Goal: Task Accomplishment & Management: Manage account settings

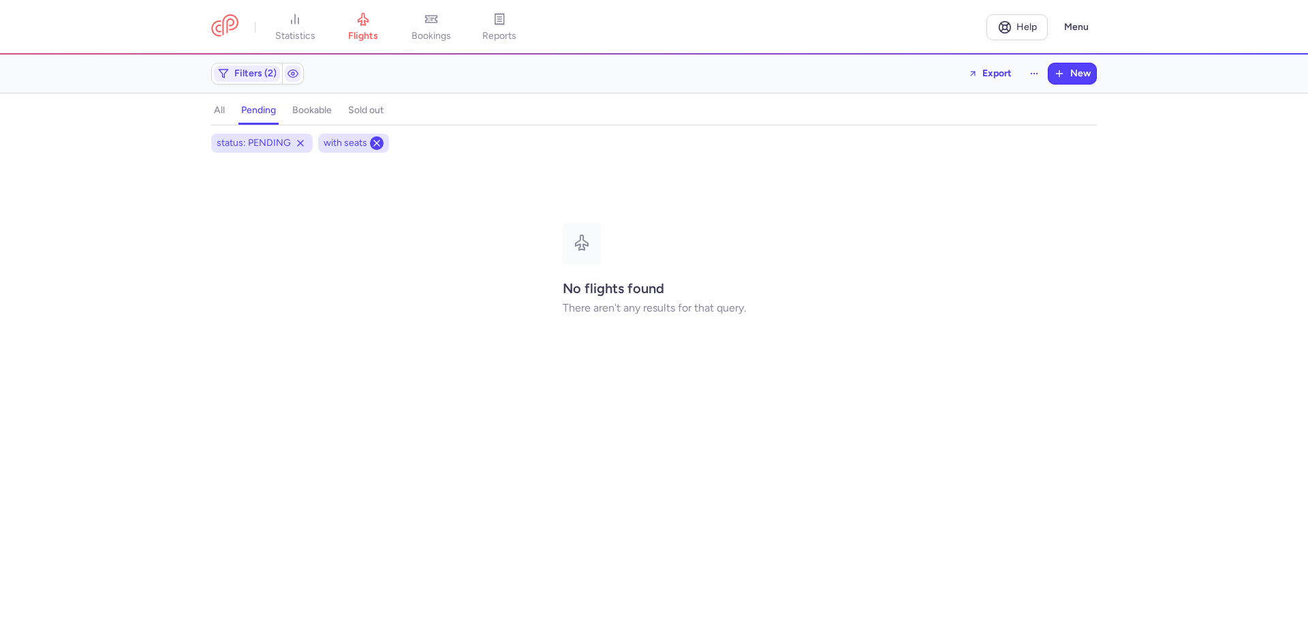
click at [379, 147] on icon at bounding box center [376, 143] width 11 height 11
click at [302, 147] on icon at bounding box center [300, 143] width 11 height 11
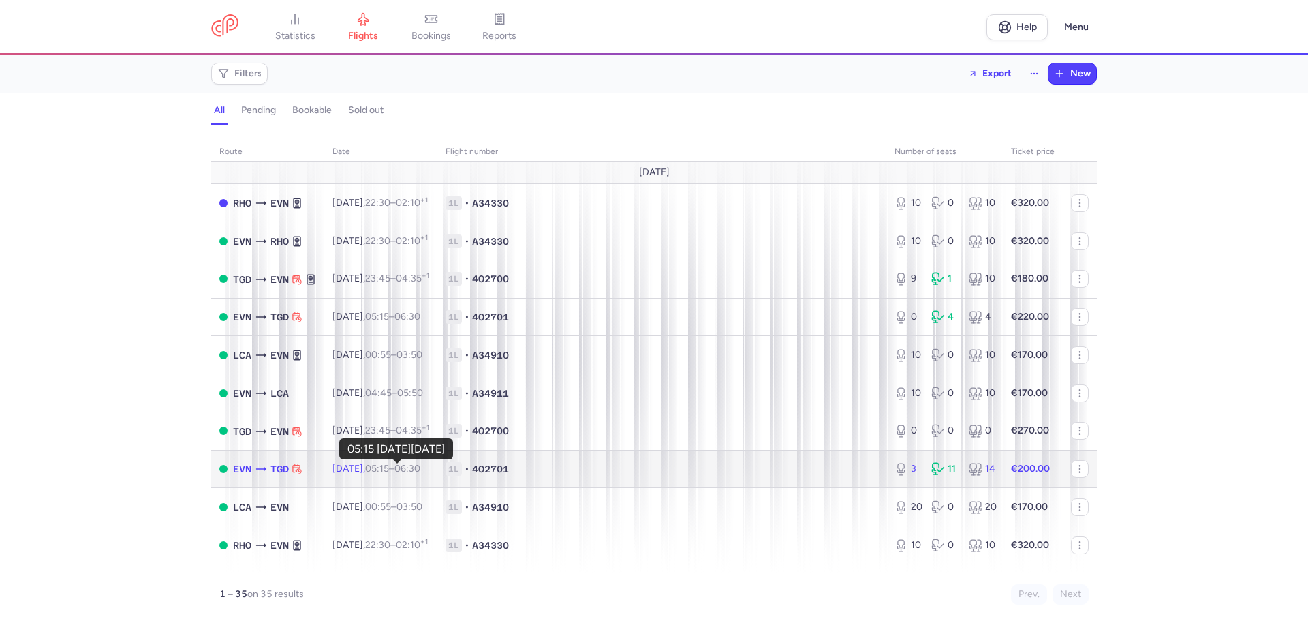
click at [389, 470] on time "05:15" at bounding box center [377, 468] width 24 height 12
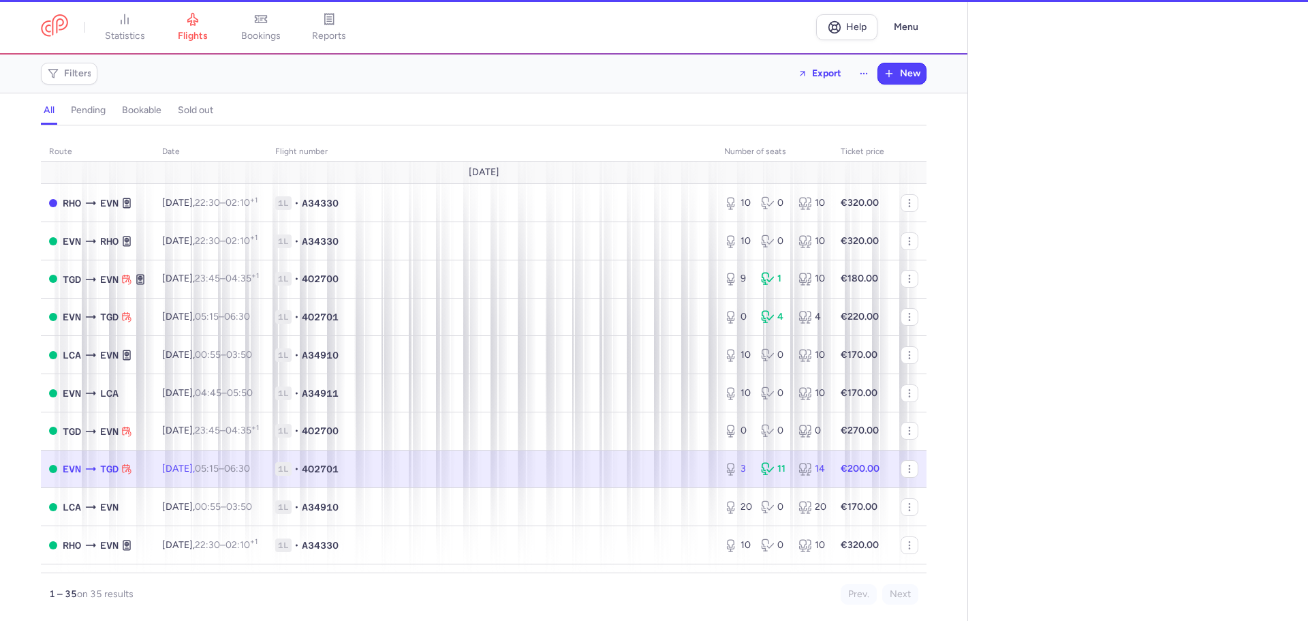
select select "hours"
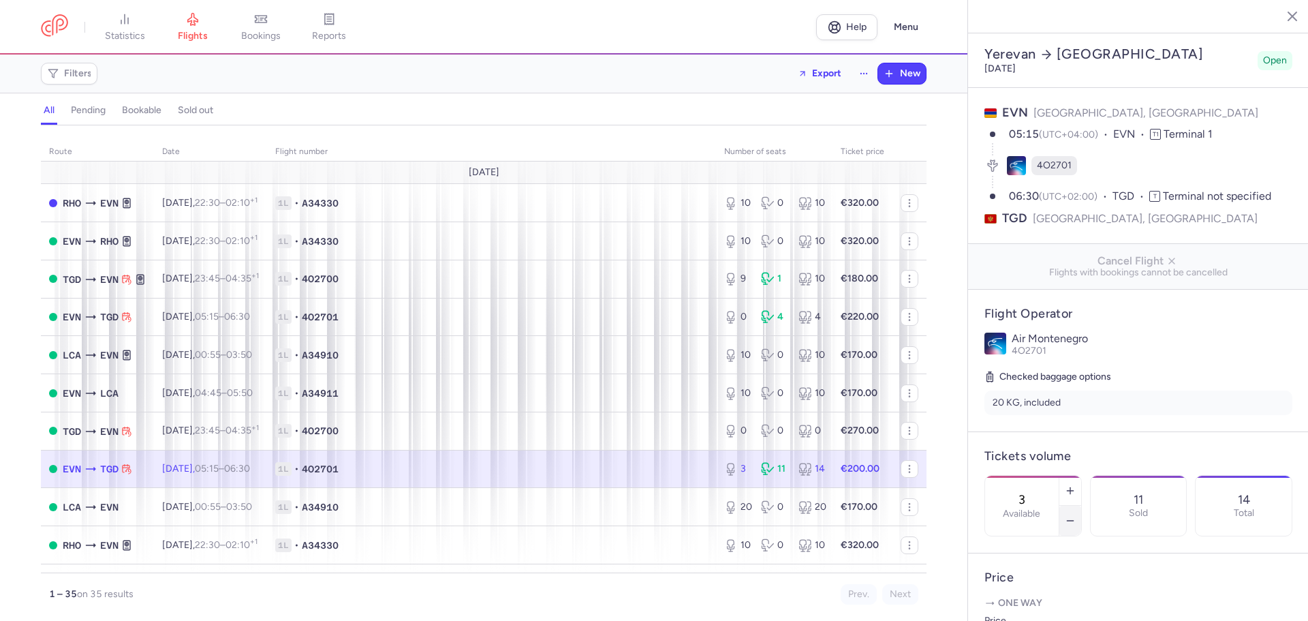
click at [1075, 515] on icon "button" at bounding box center [1070, 520] width 11 height 11
click at [1028, 596] on span "Save changes" at bounding box center [1029, 594] width 67 height 12
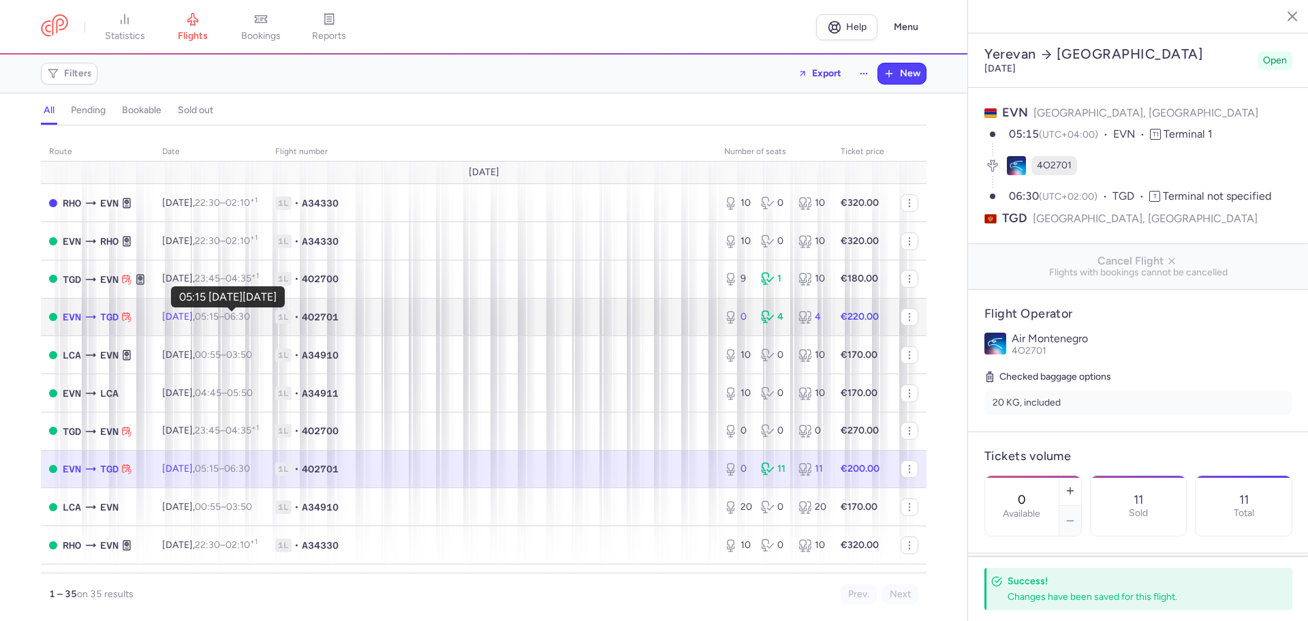
click at [219, 319] on time "05:15" at bounding box center [207, 317] width 24 height 12
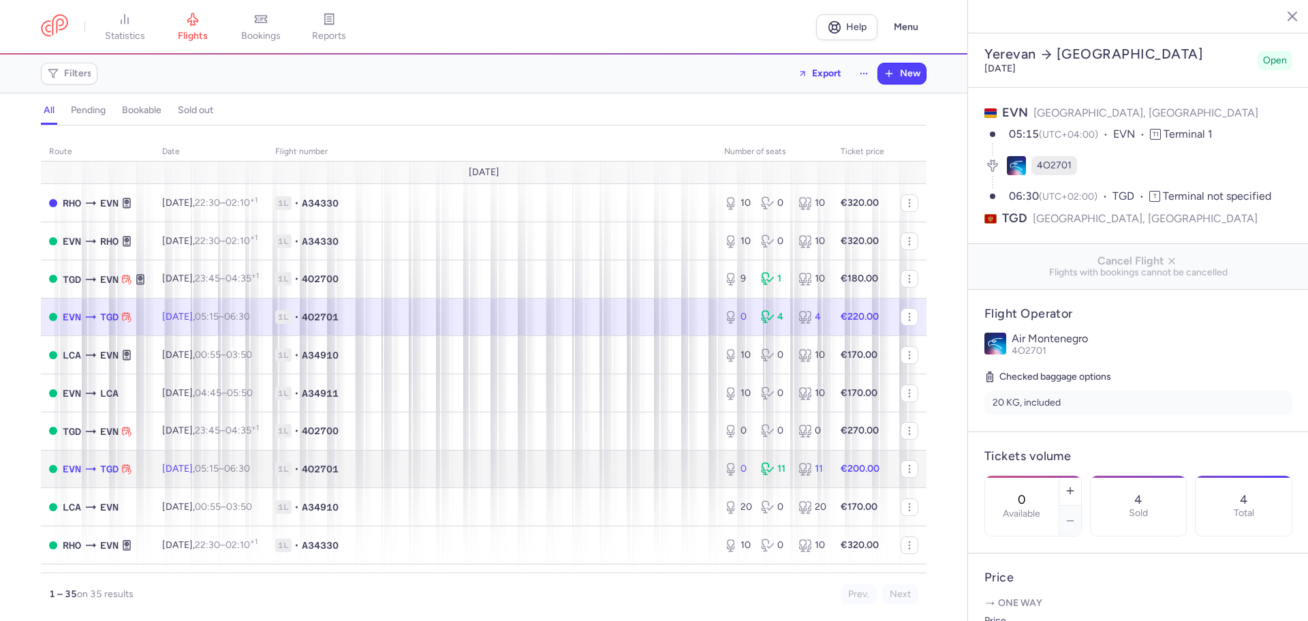
click at [267, 464] on td "Sat, 16 Aug, 05:15 – 06:30 +0" at bounding box center [210, 469] width 113 height 38
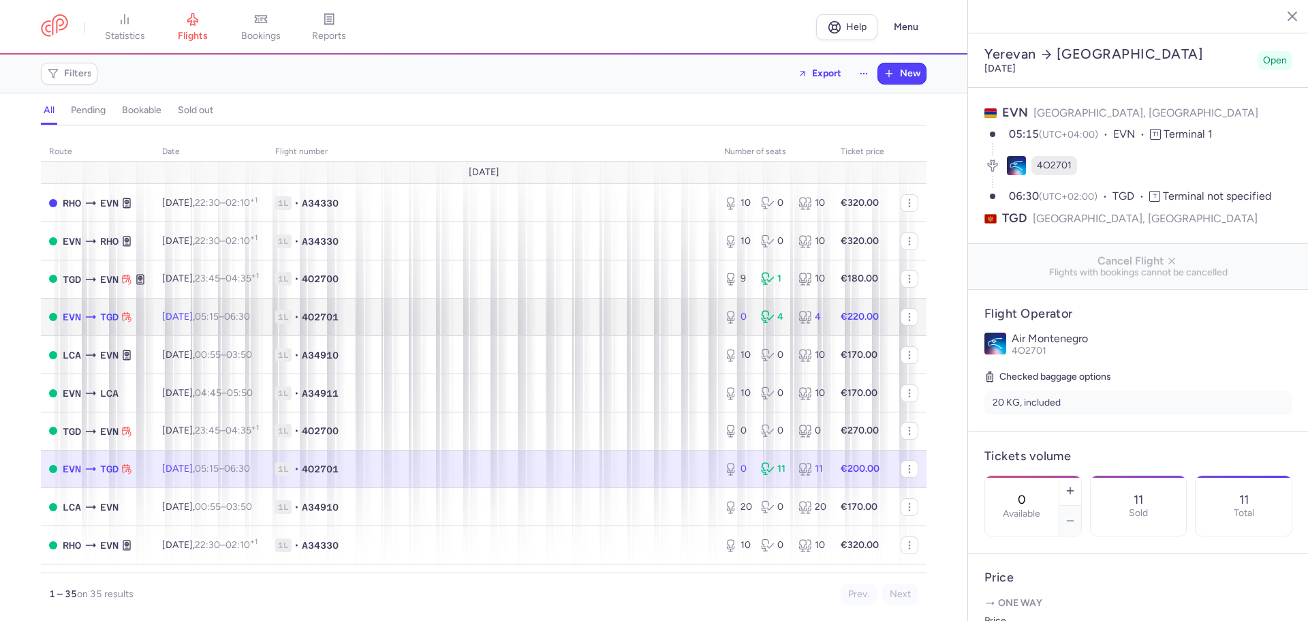
click at [219, 314] on time "05:15" at bounding box center [207, 317] width 24 height 12
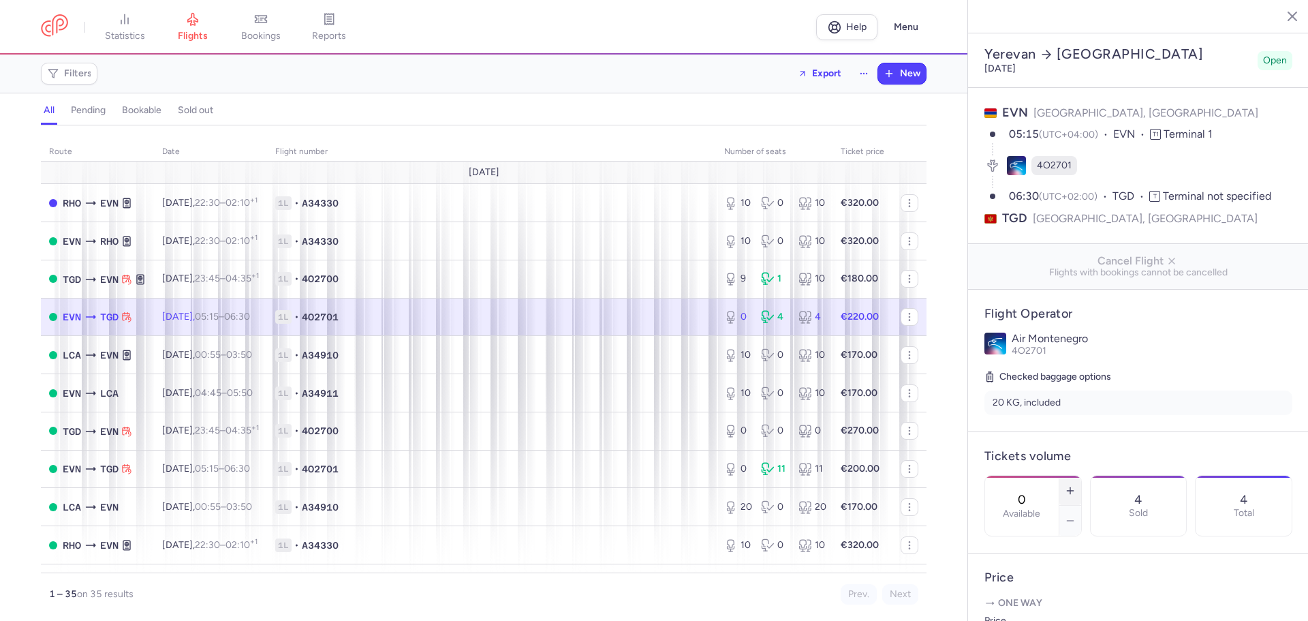
click at [1075, 485] on icon "button" at bounding box center [1070, 490] width 11 height 11
type input "1"
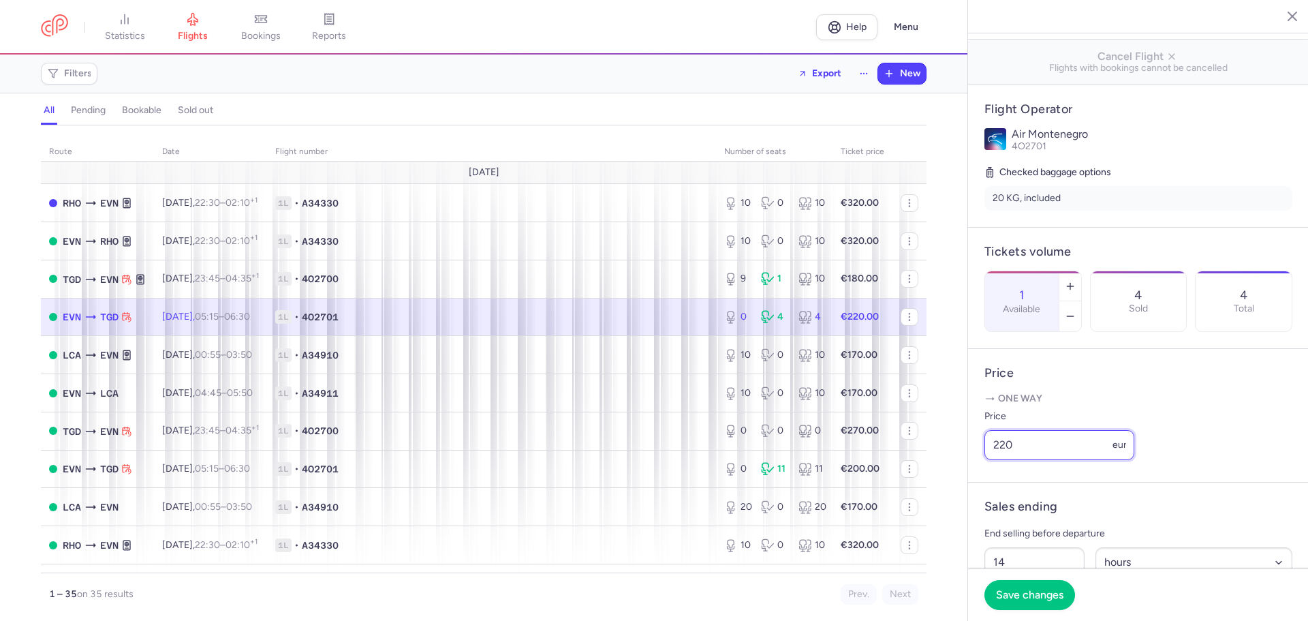
drag, startPoint x: 1028, startPoint y: 480, endPoint x: 999, endPoint y: 480, distance: 28.6
click at [999, 460] on input "220" at bounding box center [1059, 445] width 150 height 30
type input "230"
click at [1025, 580] on button "Save changes" at bounding box center [1029, 594] width 91 height 30
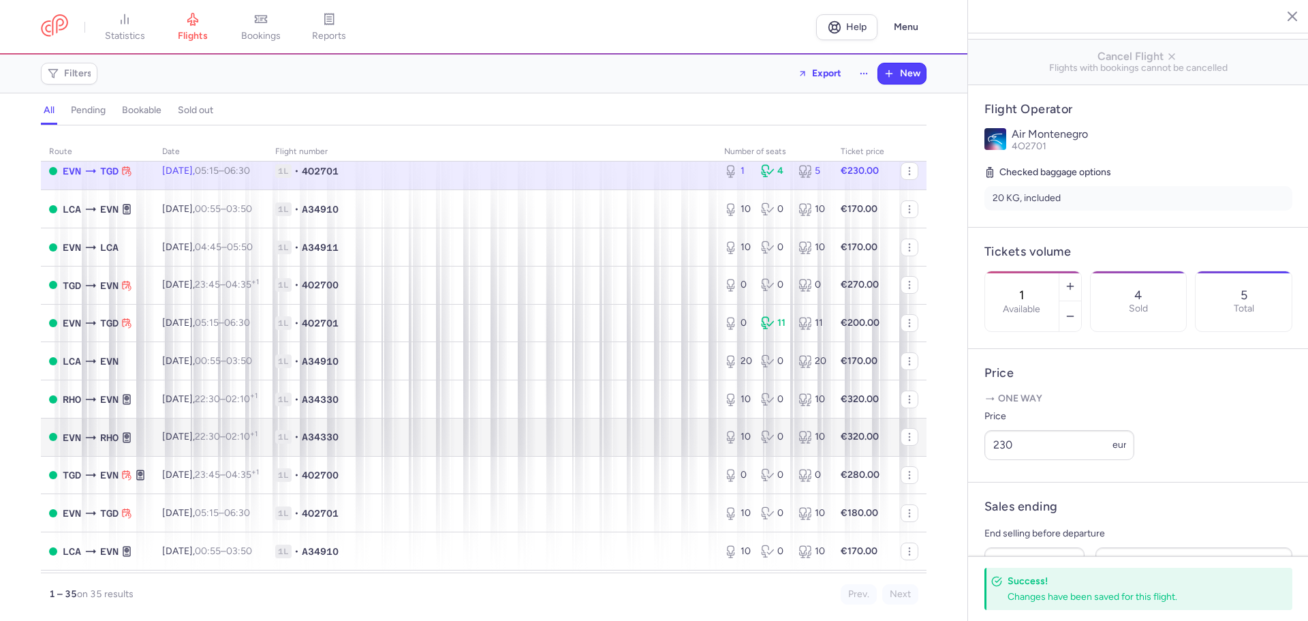
scroll to position [0, 0]
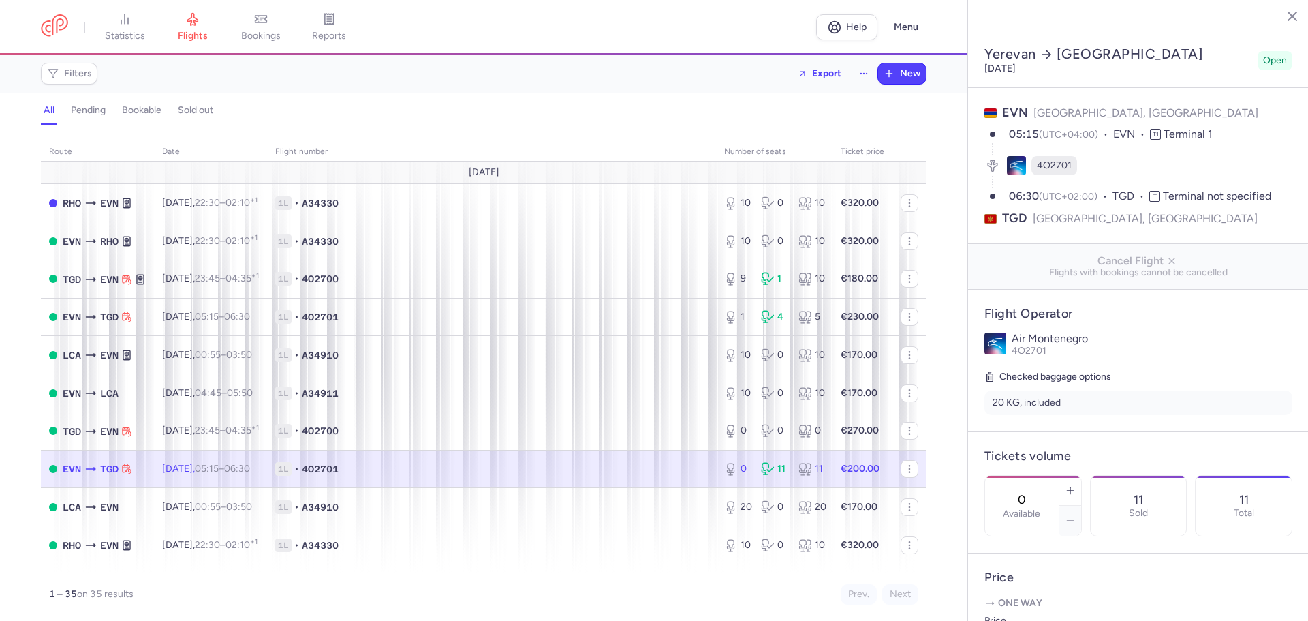
select select "hours"
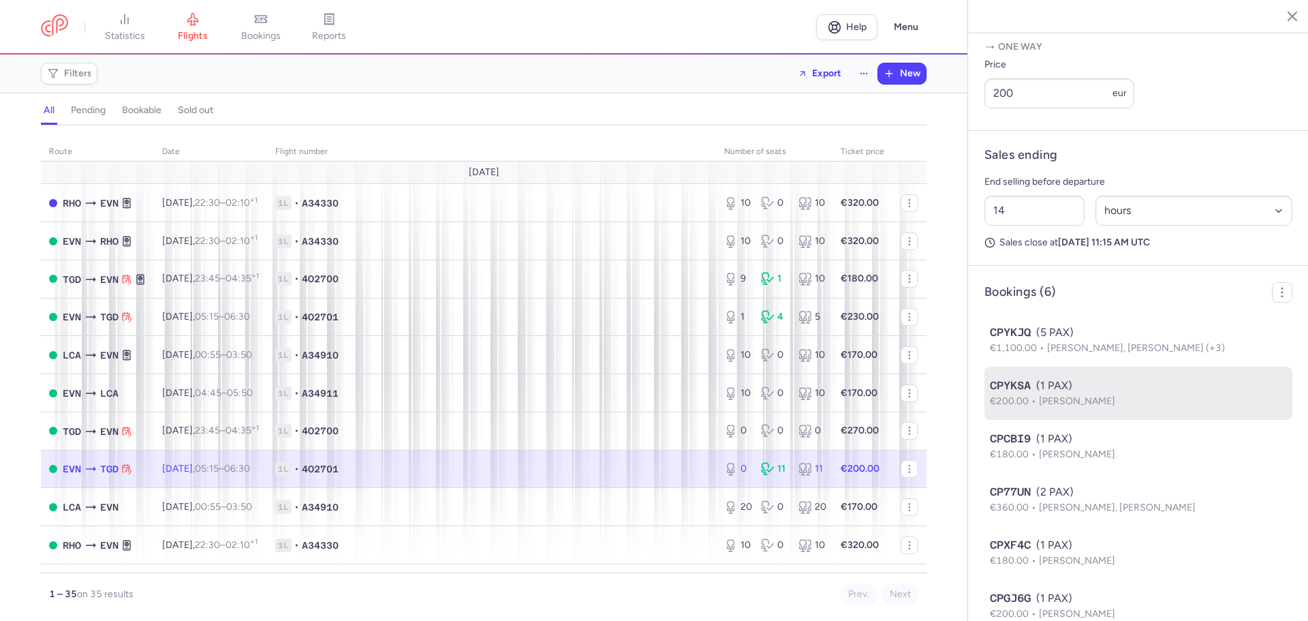
scroll to position [620, 0]
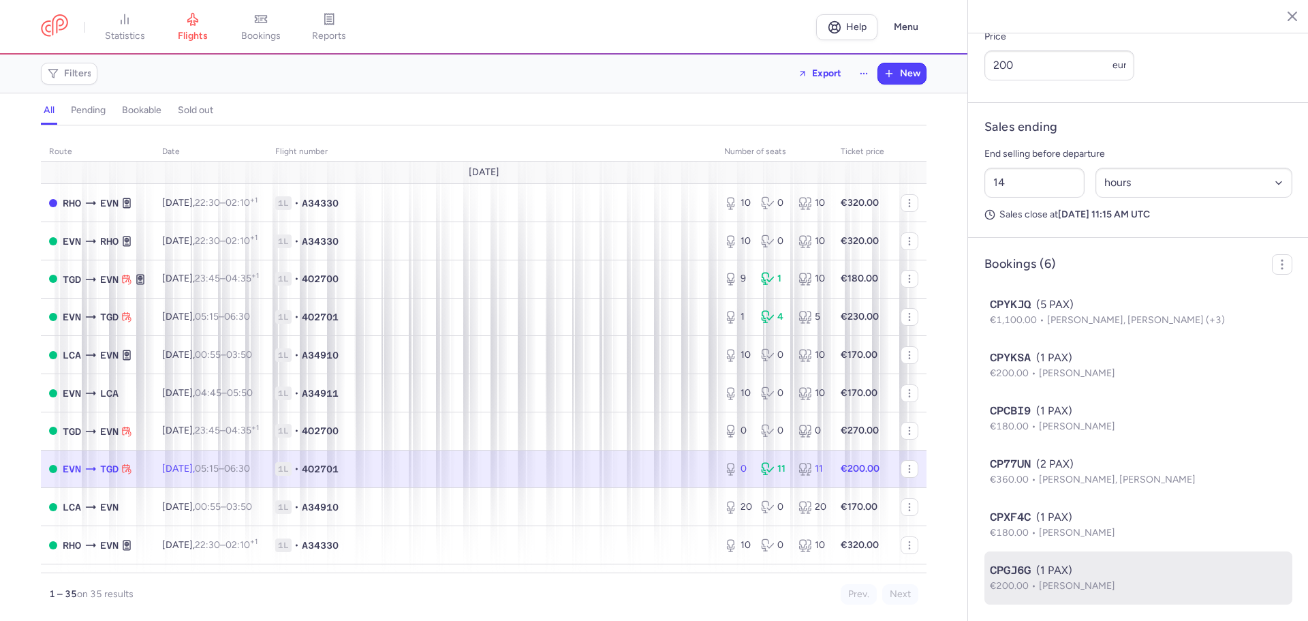
click at [1115, 582] on span "[PERSON_NAME]" at bounding box center [1077, 586] width 76 height 12
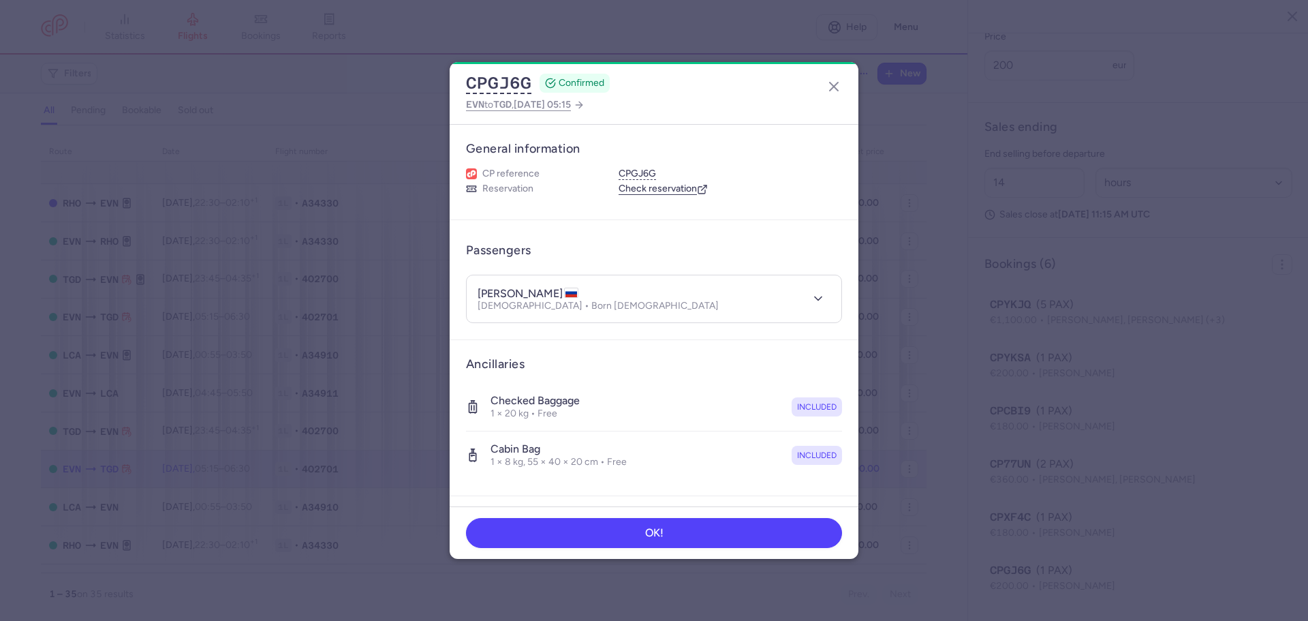
scroll to position [620, 0]
click at [832, 93] on icon "button" at bounding box center [834, 86] width 16 height 16
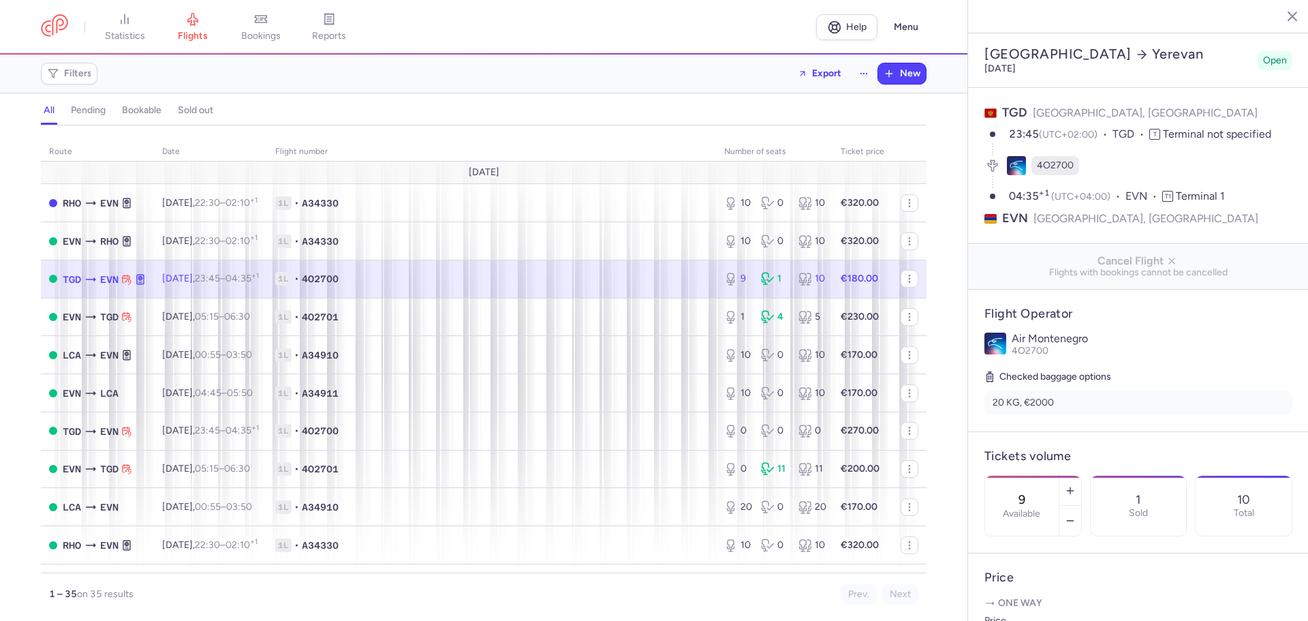
select select "hours"
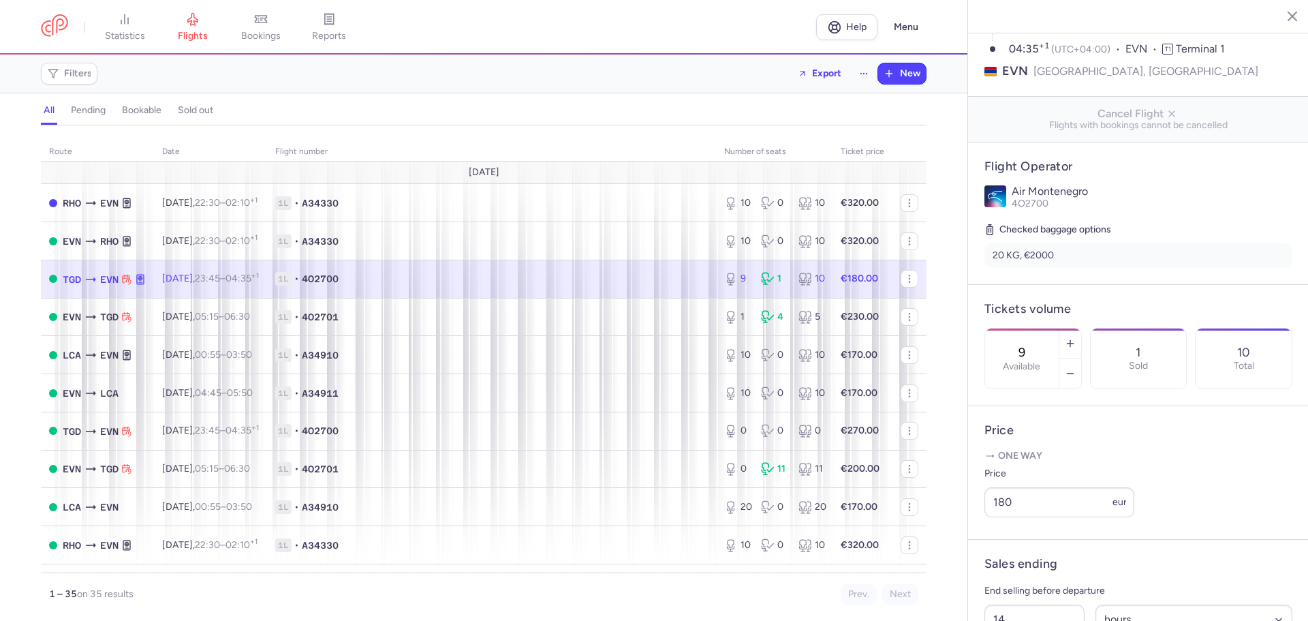
scroll to position [354, 0]
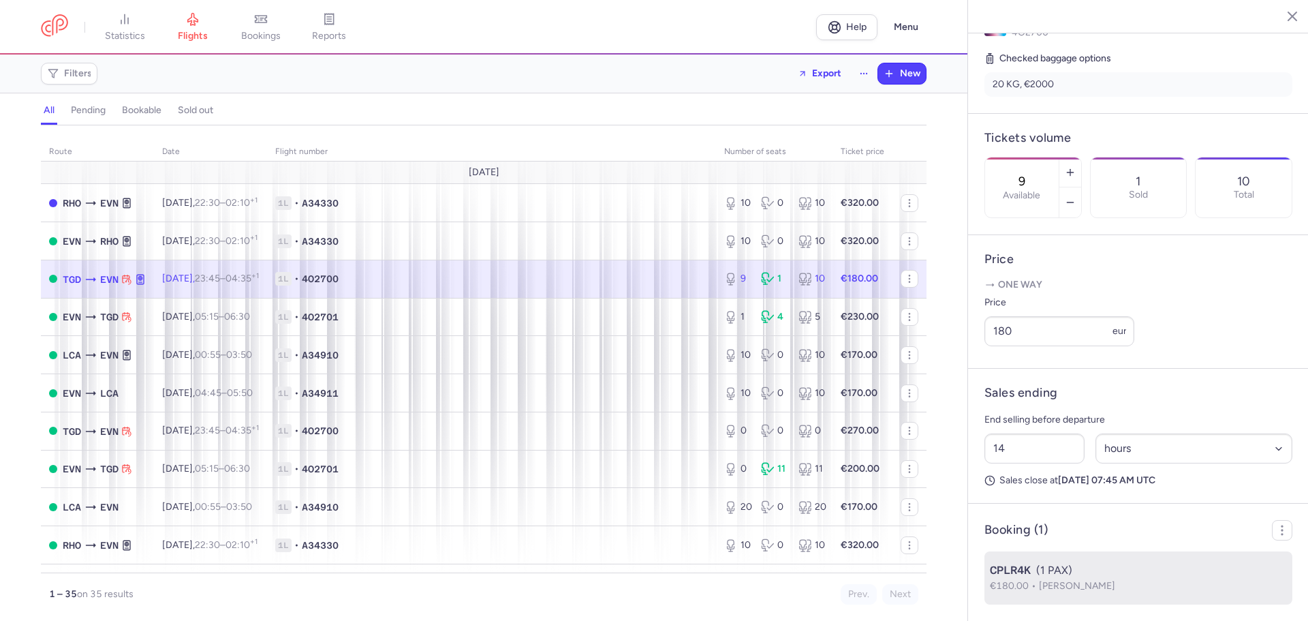
click at [1134, 585] on p "€180.00 Ivan SHULIUGIN" at bounding box center [1138, 585] width 297 height 15
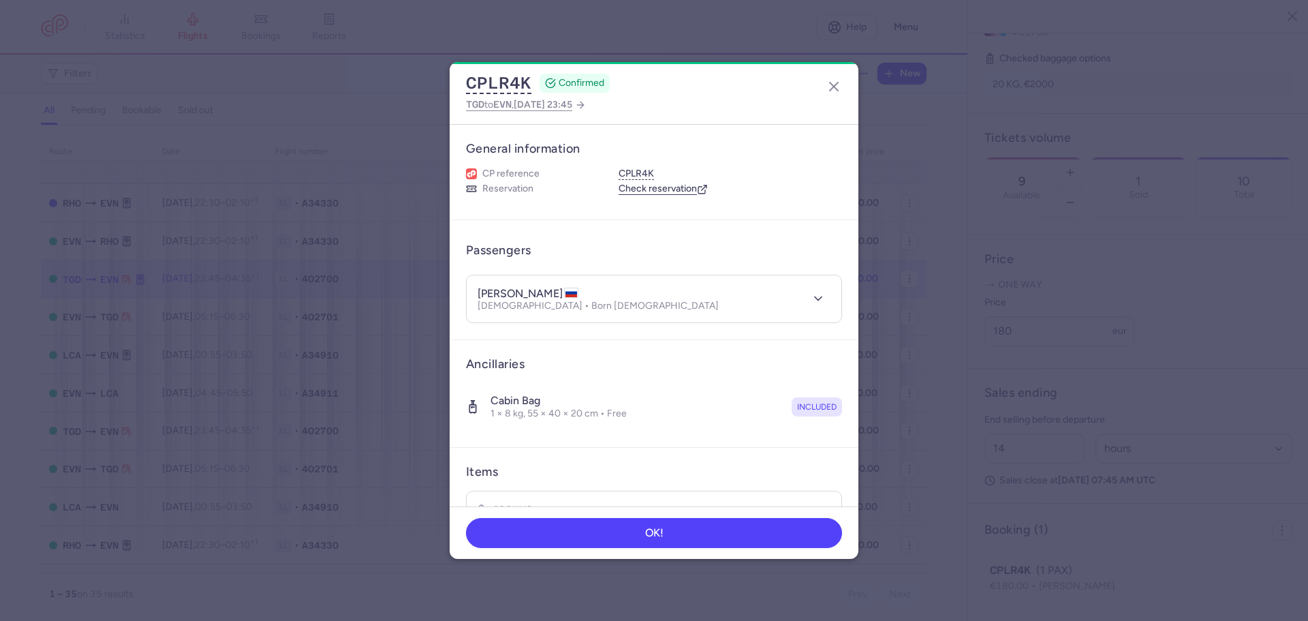
scroll to position [354, 0]
click at [842, 87] on button "button" at bounding box center [834, 87] width 22 height 22
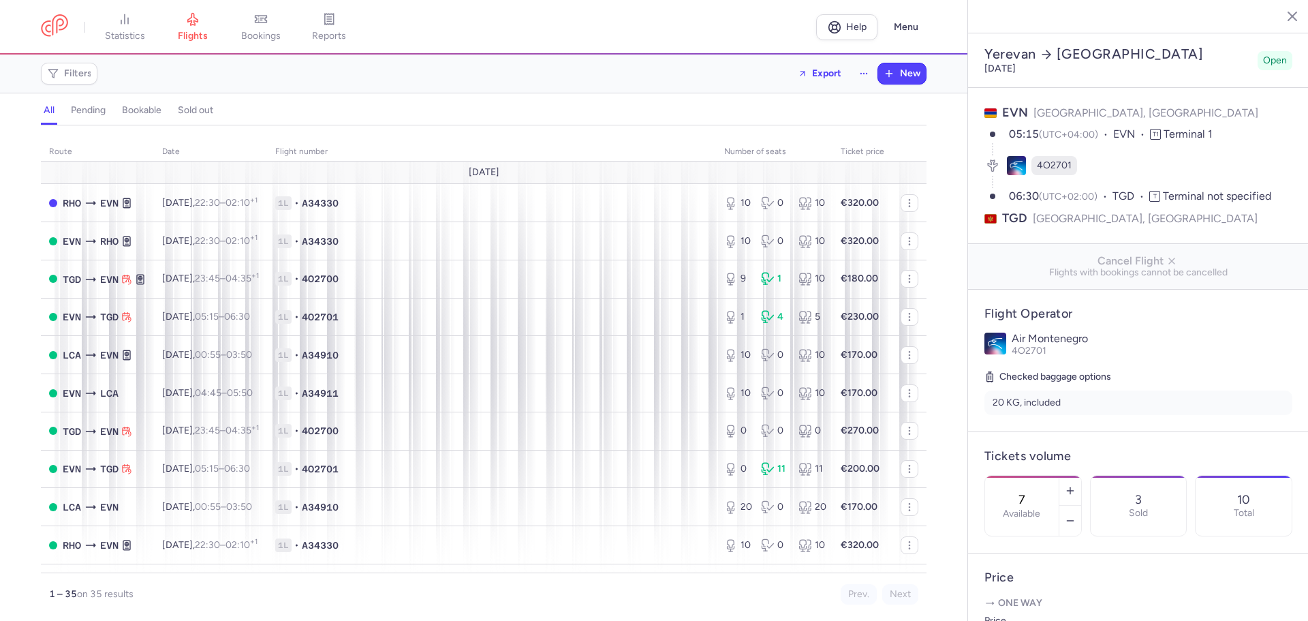
select select "hours"
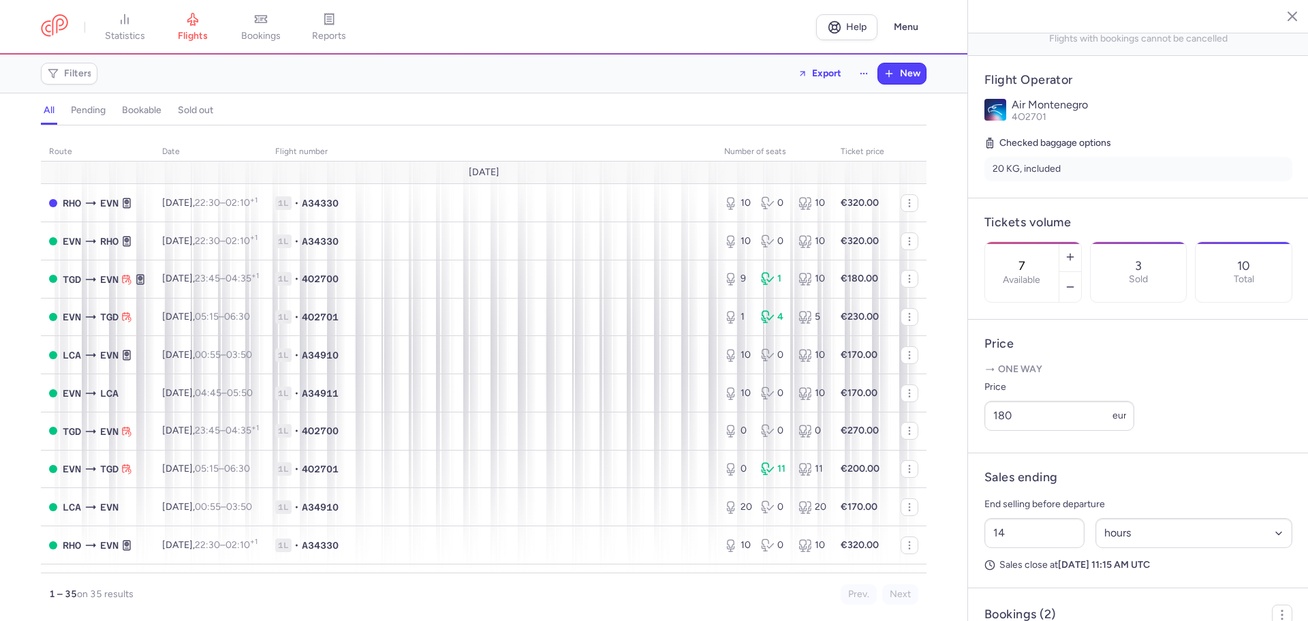
scroll to position [407, 0]
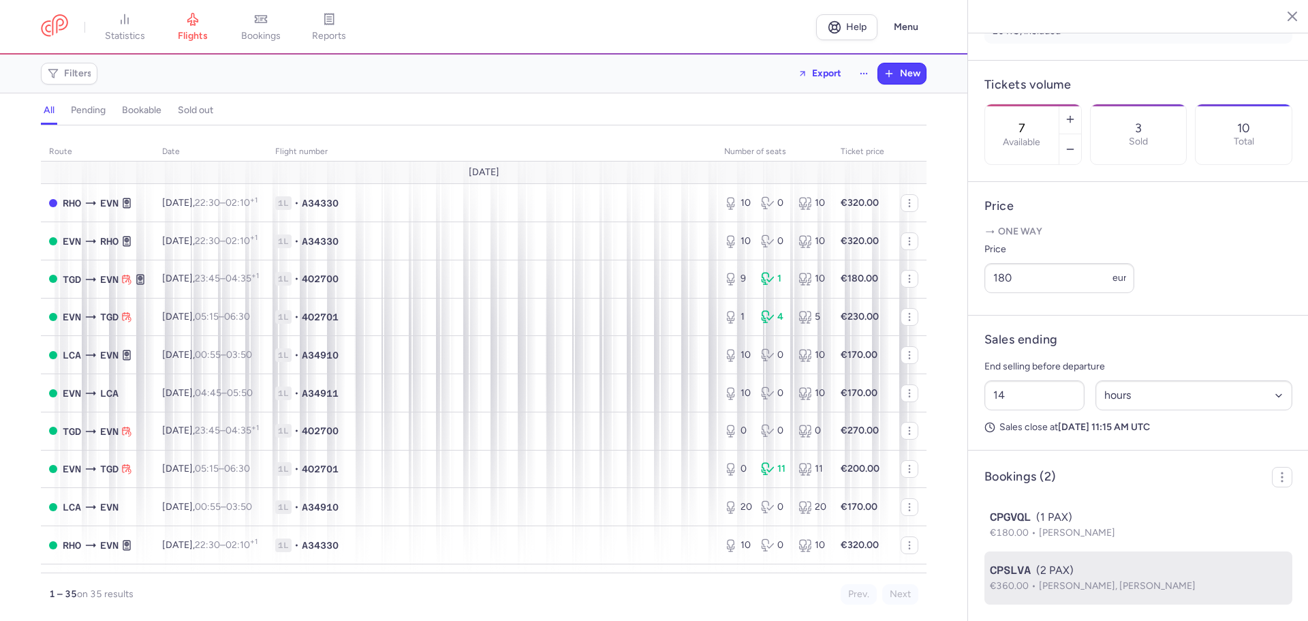
click at [1155, 588] on span "Tatiana REZNIKOVA, Mikhail KULEV" at bounding box center [1117, 586] width 157 height 12
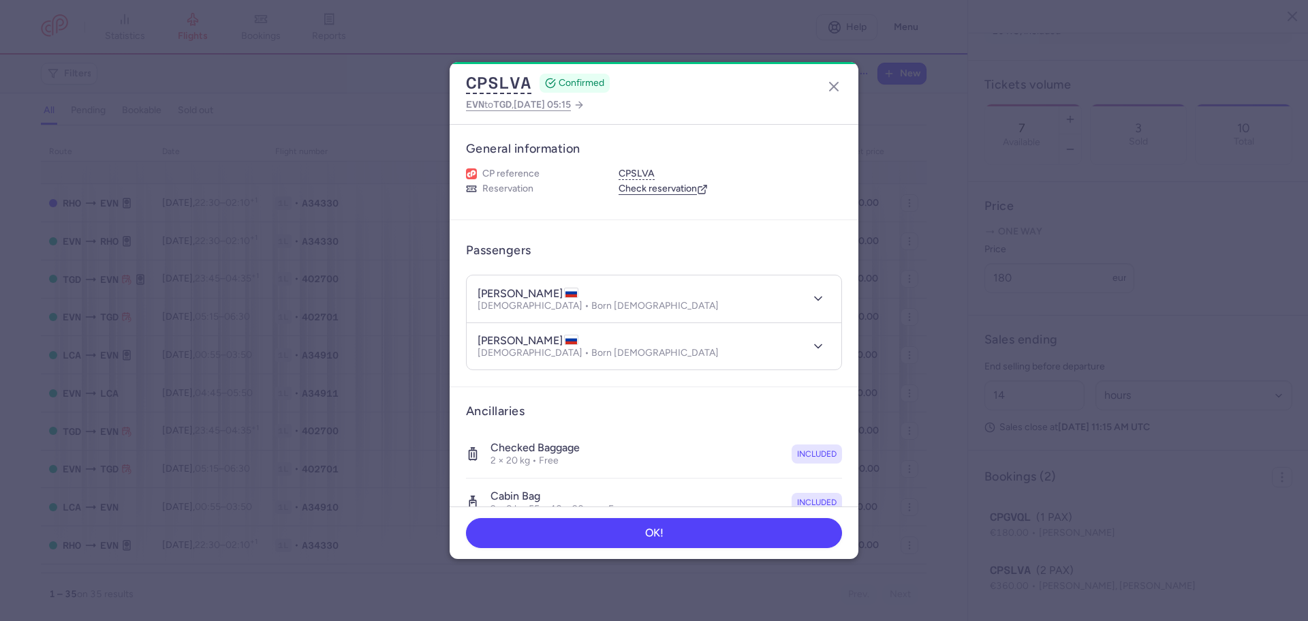
scroll to position [407, 0]
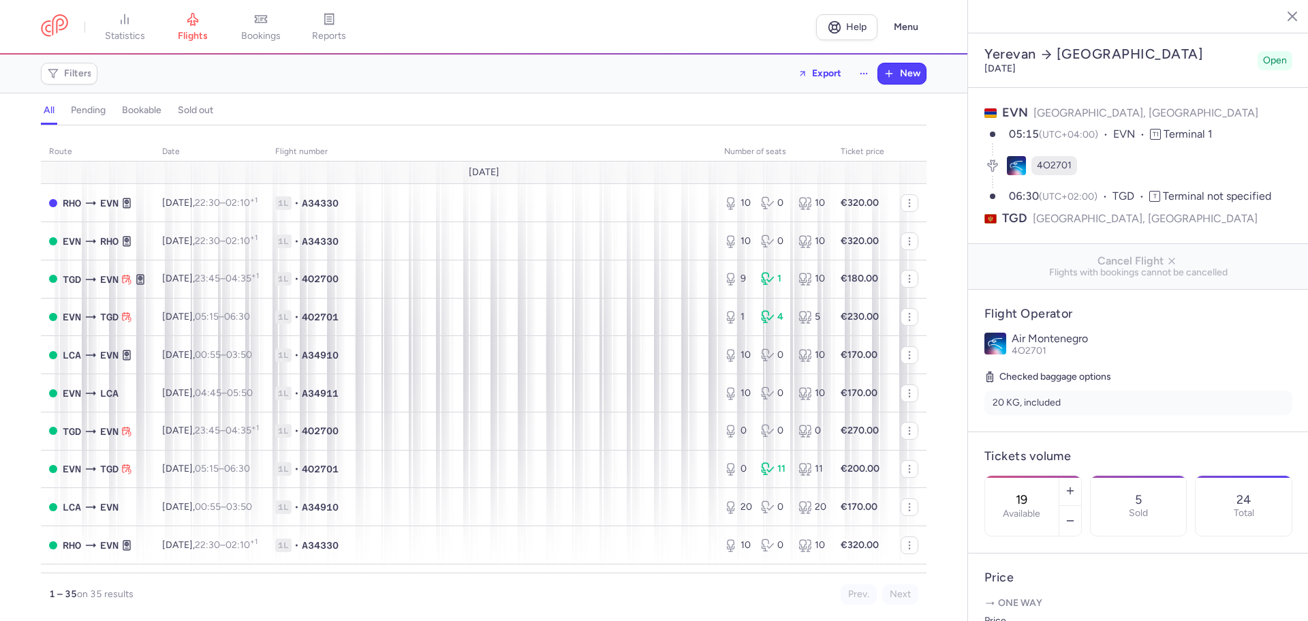
select select "hours"
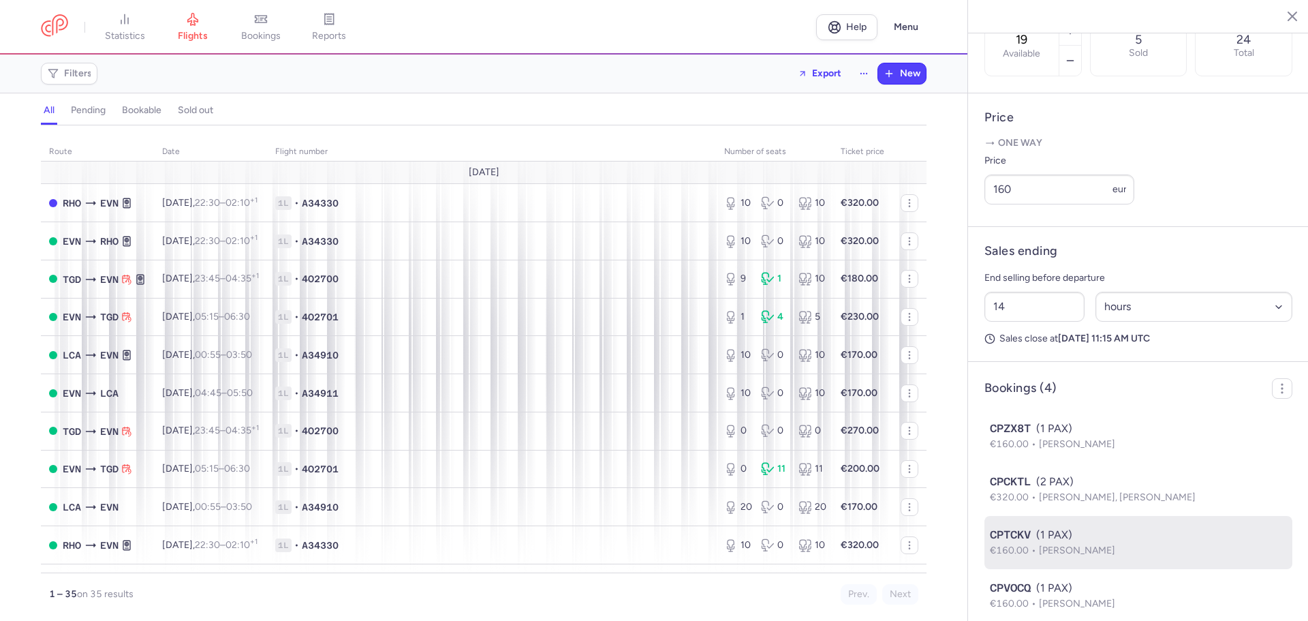
scroll to position [514, 0]
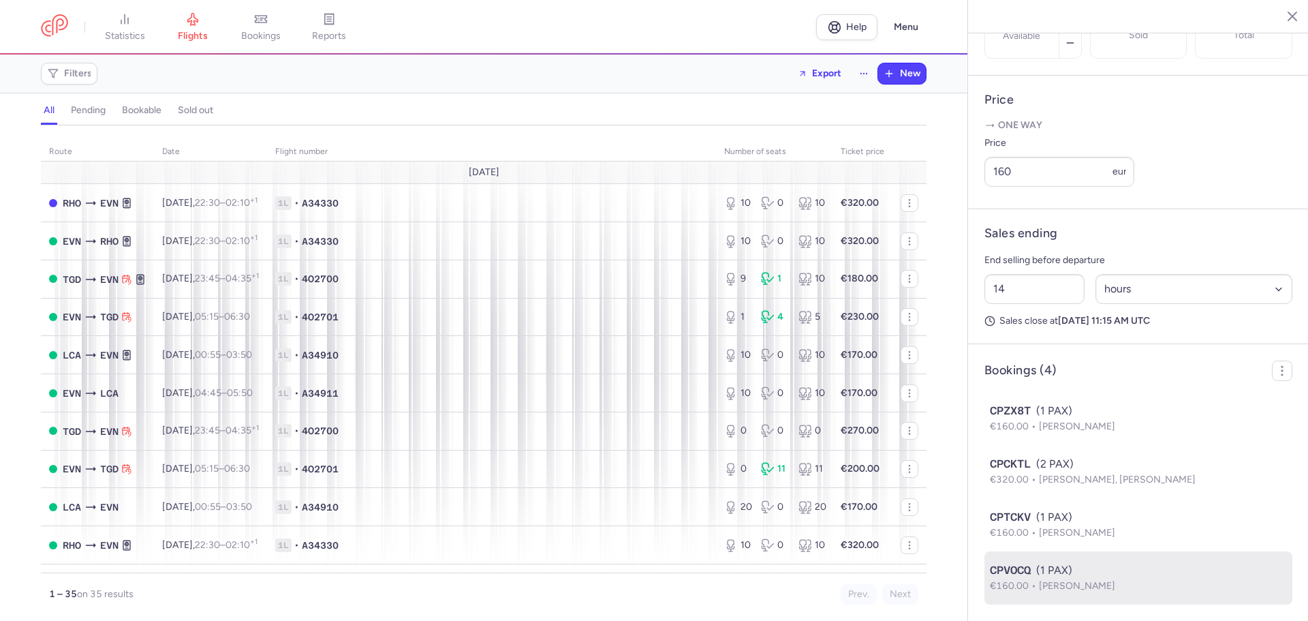
click at [1142, 584] on p "€160.00 [PERSON_NAME]" at bounding box center [1138, 585] width 297 height 15
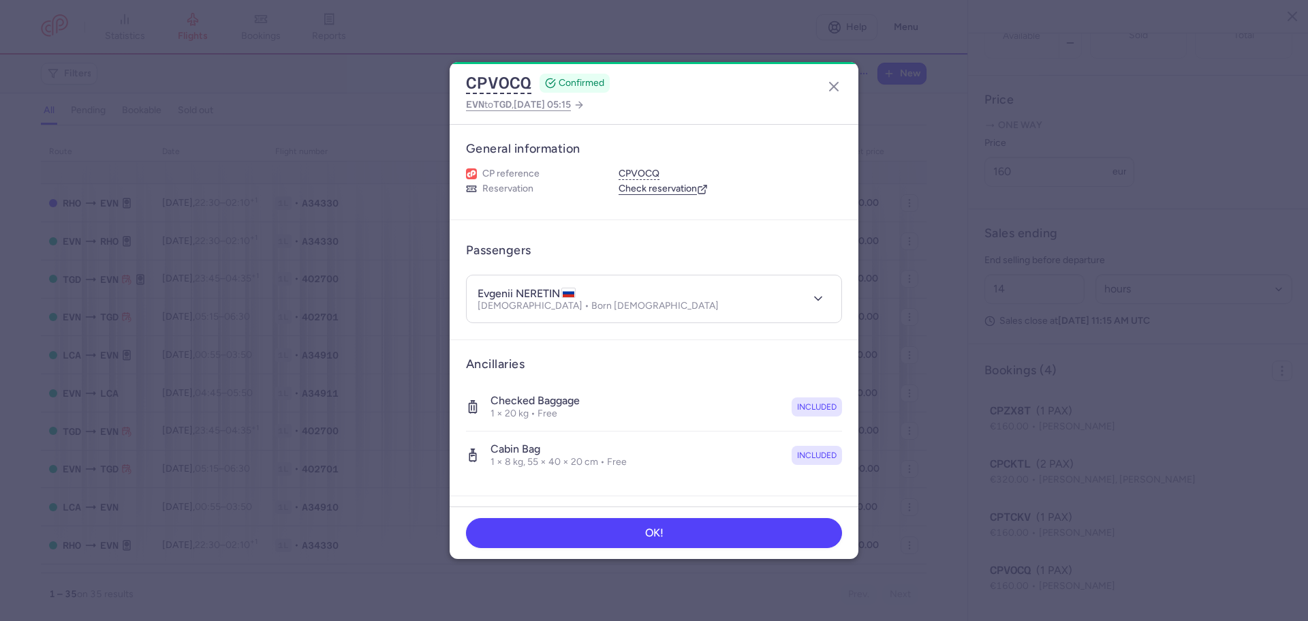
scroll to position [514, 0]
click at [832, 87] on icon "button" at bounding box center [834, 86] width 16 height 16
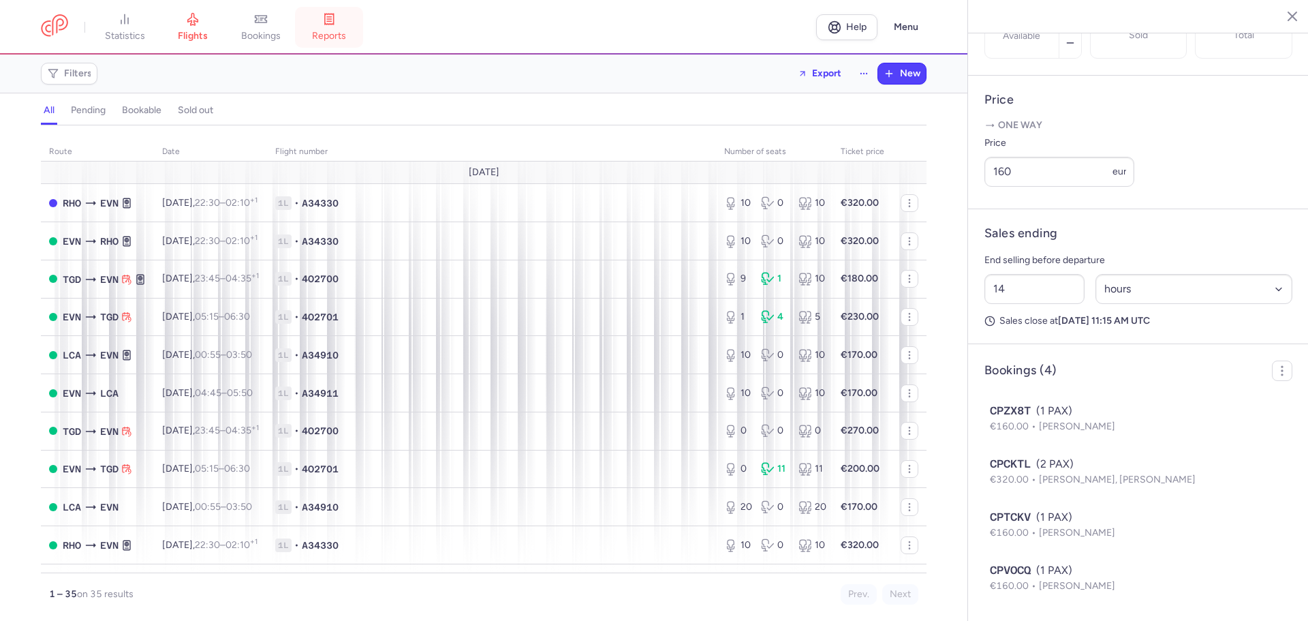
click at [346, 37] on span "reports" at bounding box center [329, 36] width 34 height 12
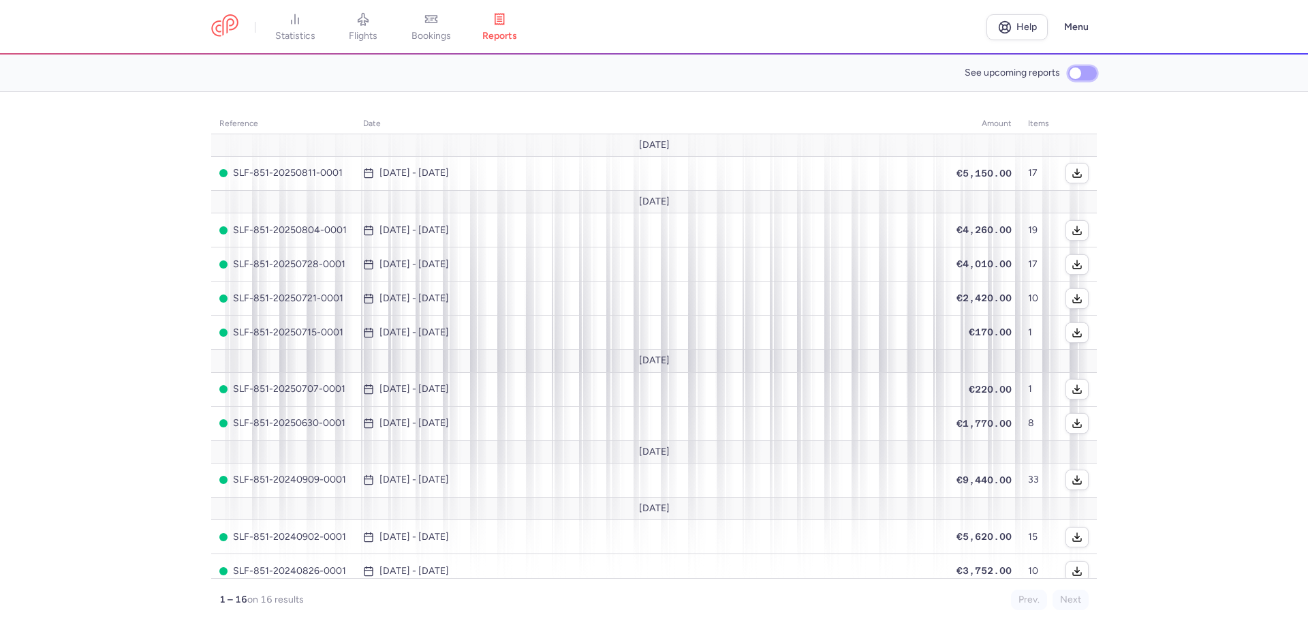
click at [1068, 72] on input "See upcoming reports" at bounding box center [1082, 73] width 29 height 14
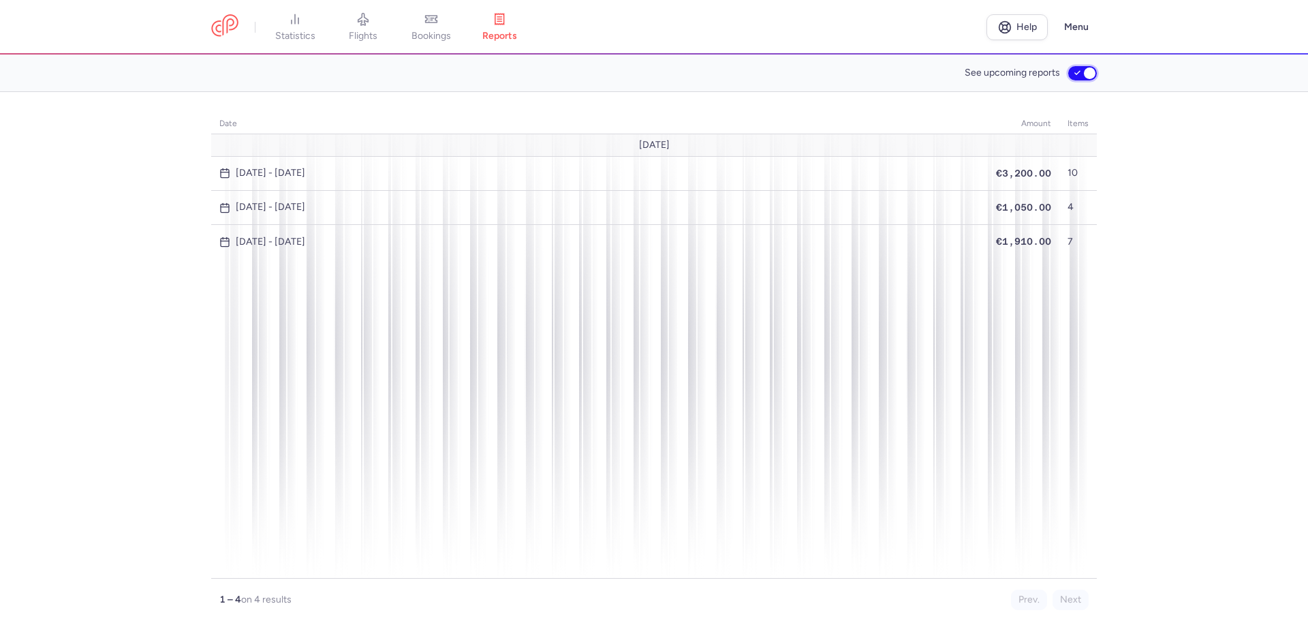
click at [1073, 75] on input "See upcoming reports" at bounding box center [1082, 73] width 29 height 14
checkbox input "false"
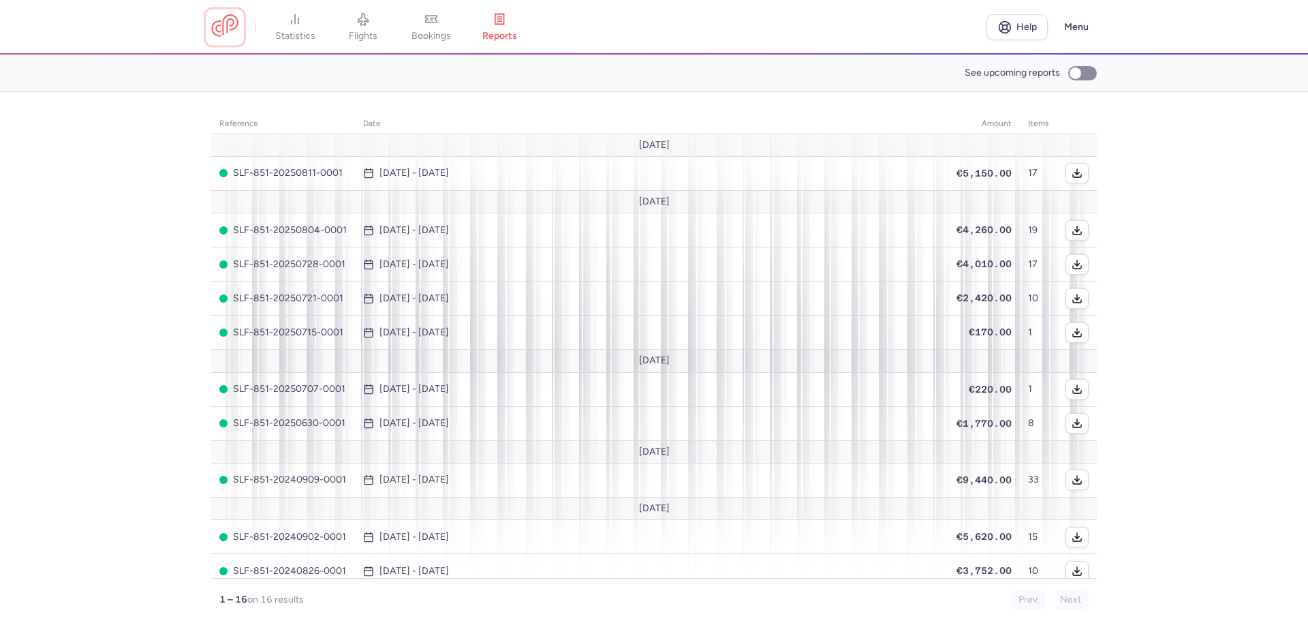
click at [228, 17] on link at bounding box center [224, 26] width 27 height 25
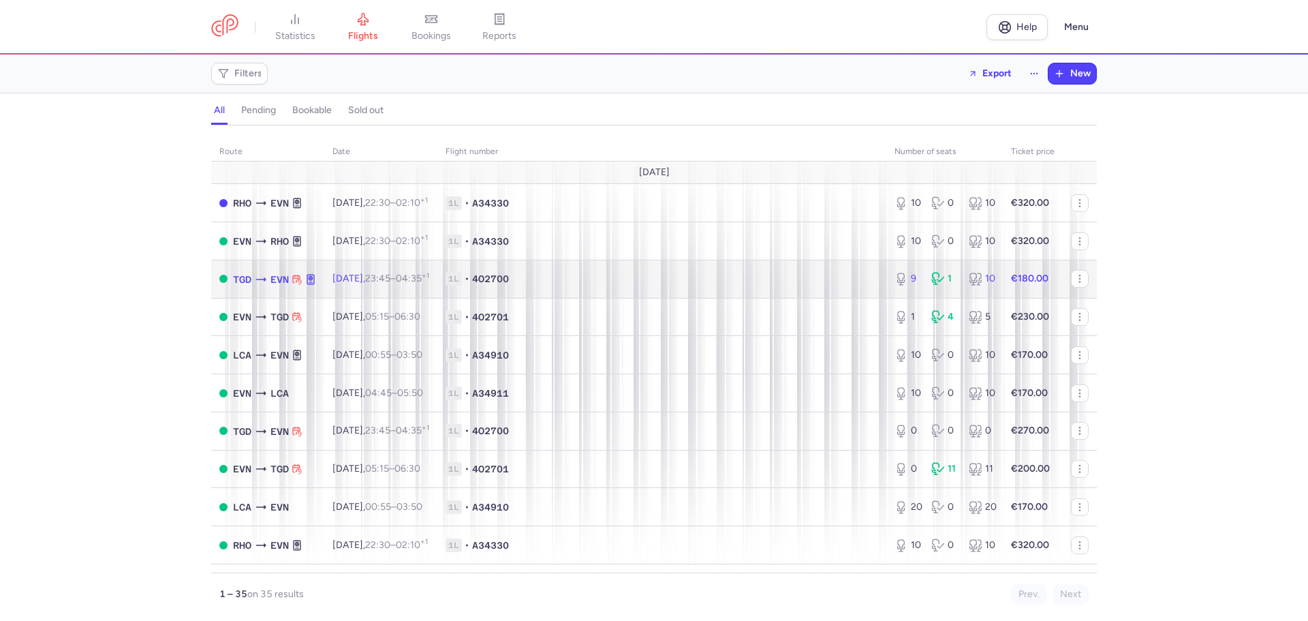
click at [563, 272] on span "1L • 4O2700" at bounding box center [661, 279] width 433 height 14
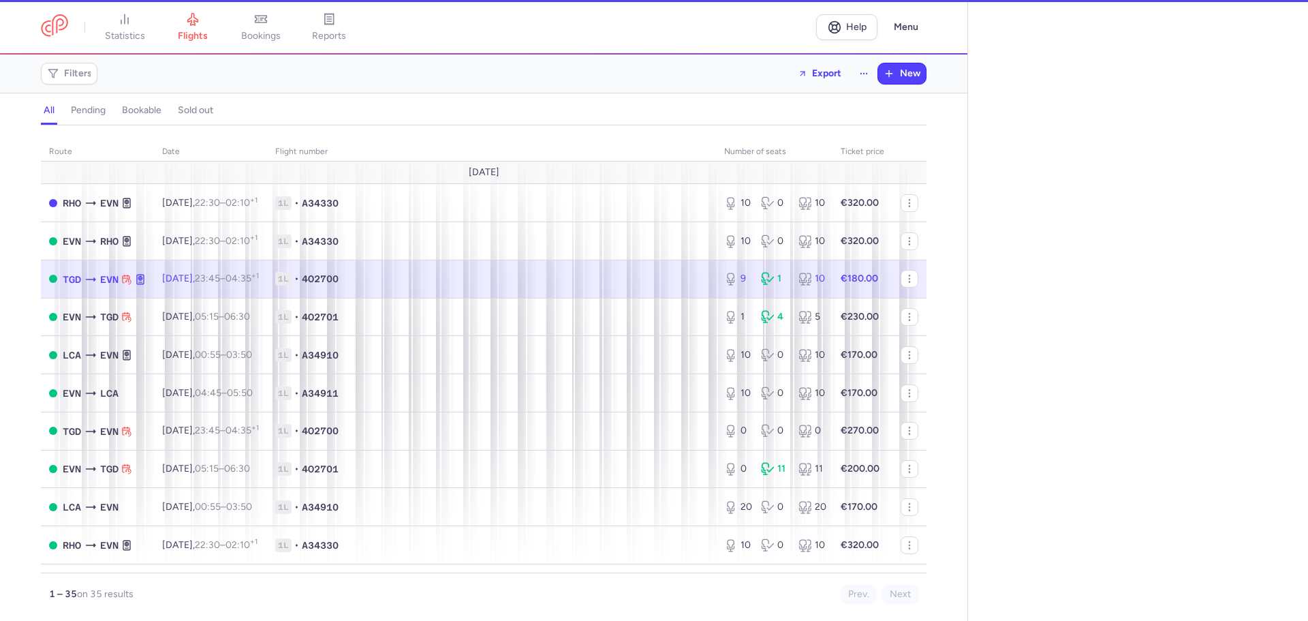
select select "hours"
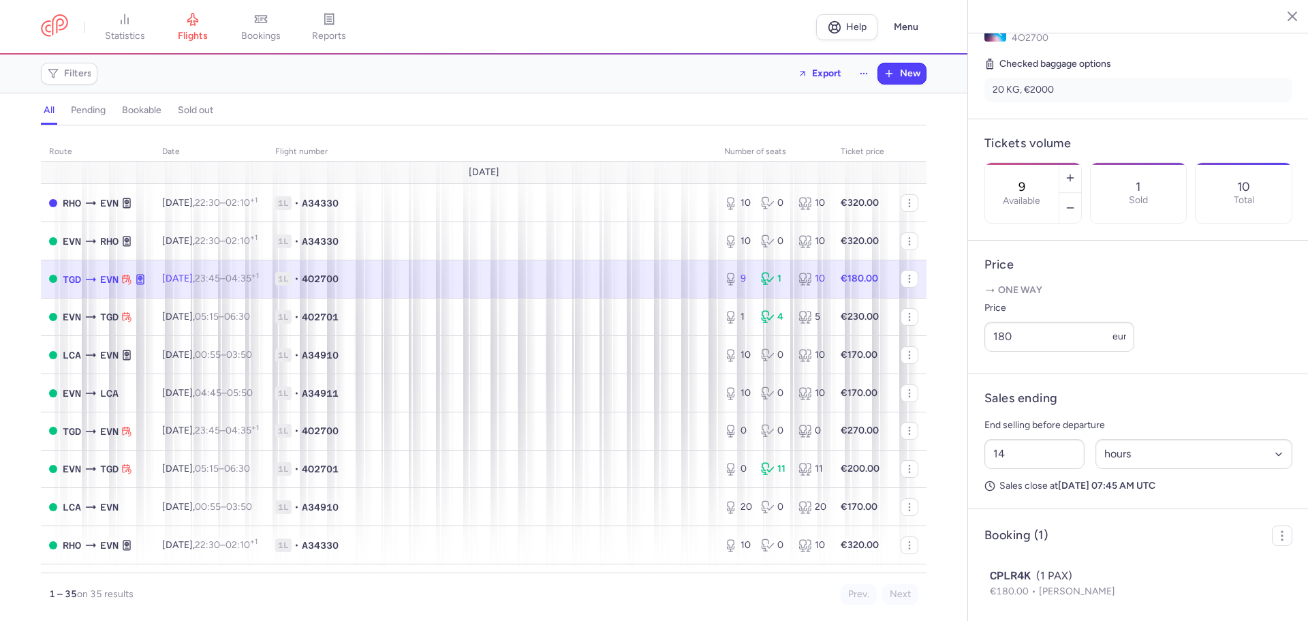
scroll to position [354, 0]
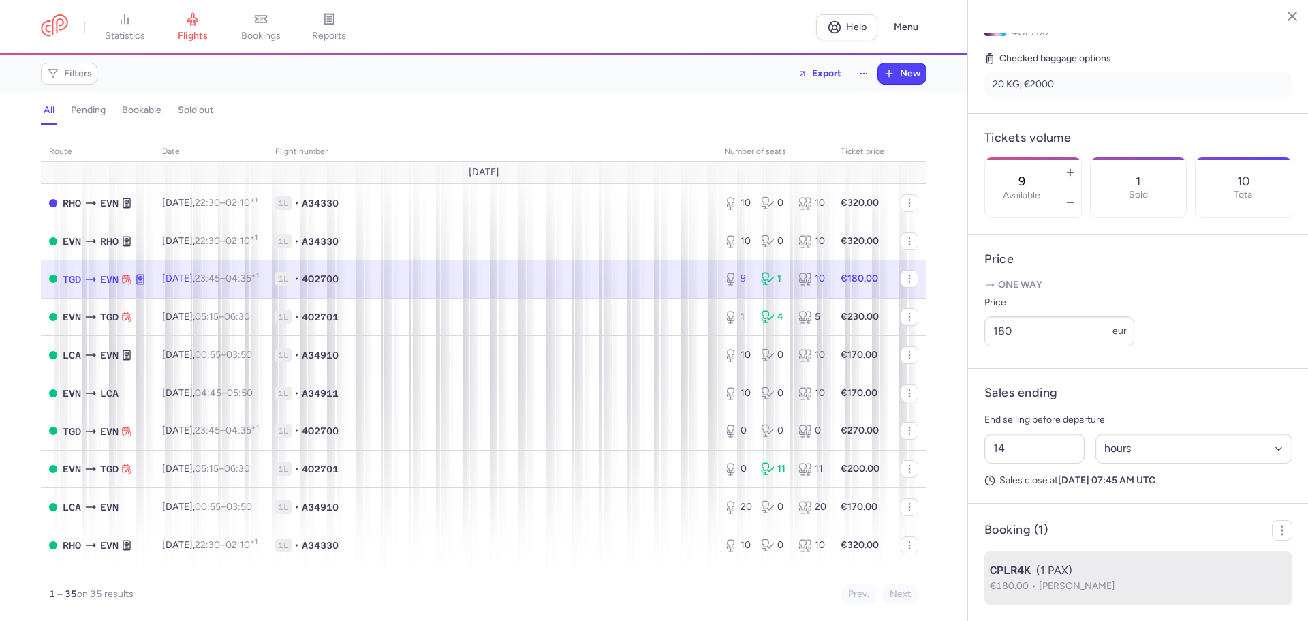
click at [1082, 580] on span "[PERSON_NAME]" at bounding box center [1077, 586] width 76 height 12
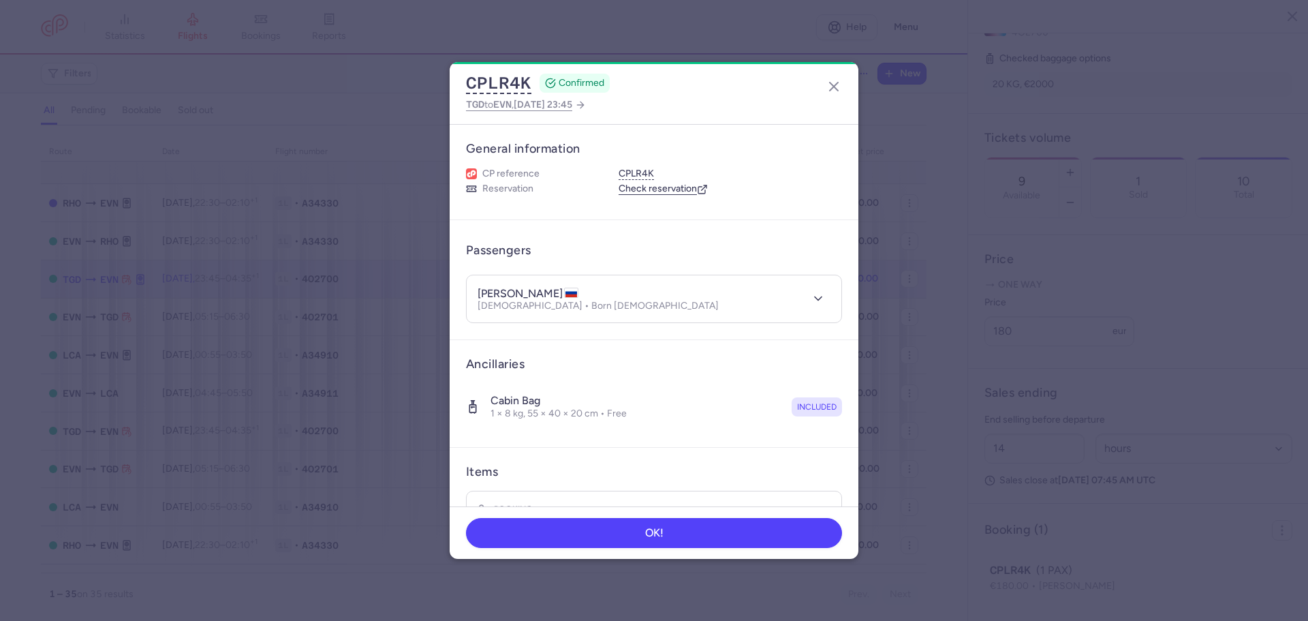
drag, startPoint x: 469, startPoint y: 289, endPoint x: 556, endPoint y: 289, distance: 87.2
click at [556, 289] on header "[PERSON_NAME] [DEMOGRAPHIC_DATA] • Born [DEMOGRAPHIC_DATA]" at bounding box center [654, 298] width 375 height 47
copy h4 "[PERSON_NAME]"
click at [830, 84] on icon "button" at bounding box center [834, 86] width 16 height 16
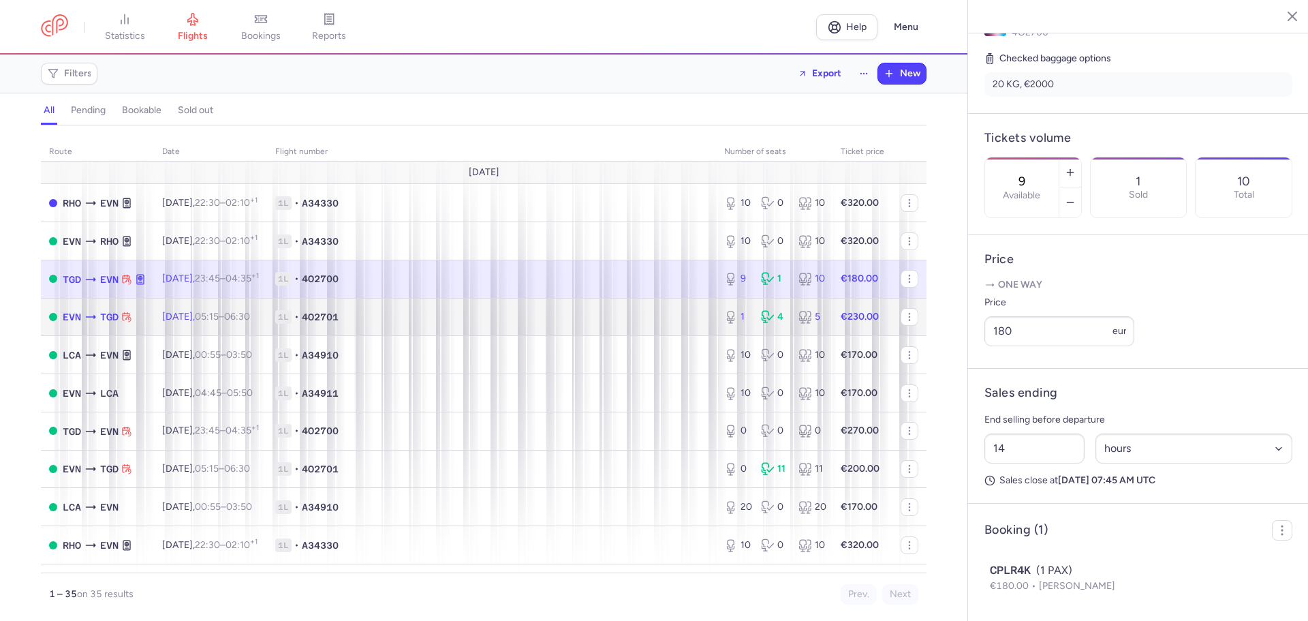
click at [546, 322] on span "1L • 4O2701" at bounding box center [491, 317] width 433 height 14
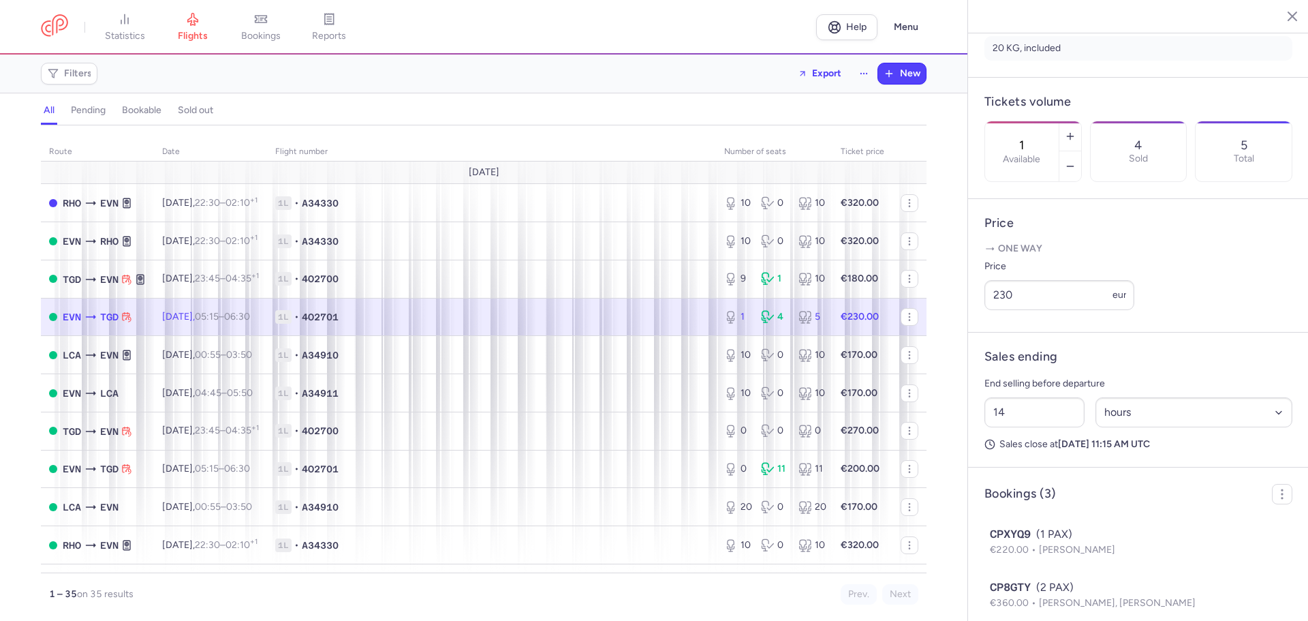
click at [527, 316] on span "1L • 4O2701" at bounding box center [491, 317] width 433 height 14
click at [249, 315] on span "05:15 – 06:30 +0" at bounding box center [222, 317] width 55 height 12
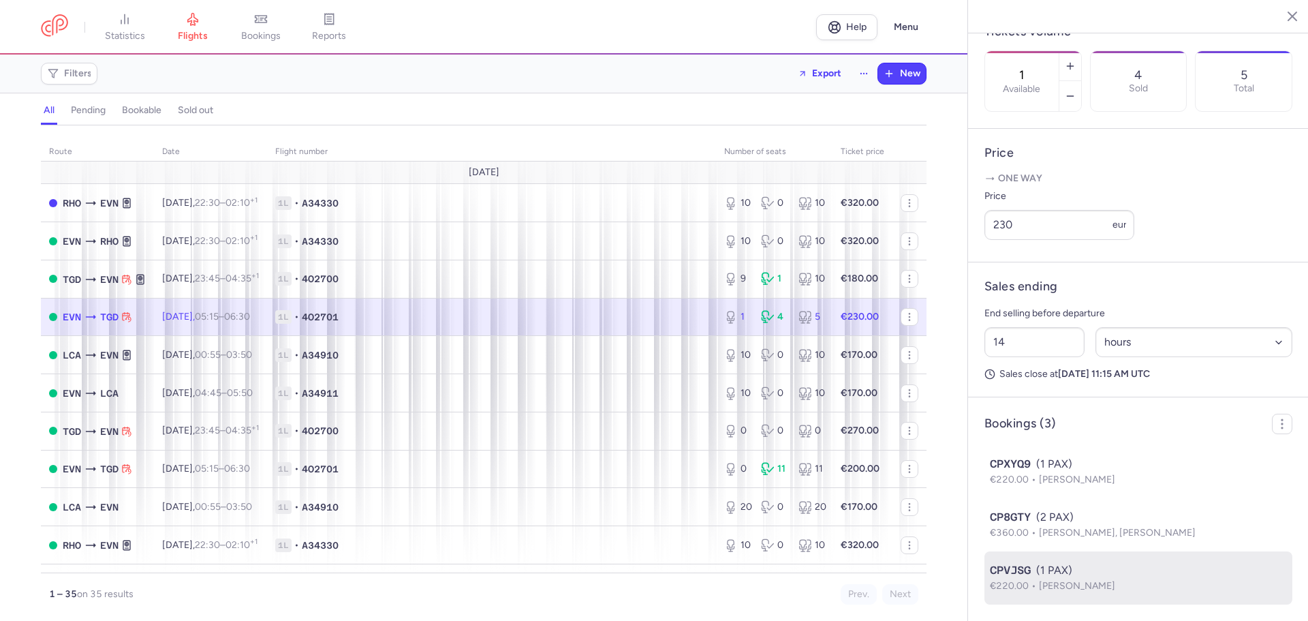
scroll to position [460, 0]
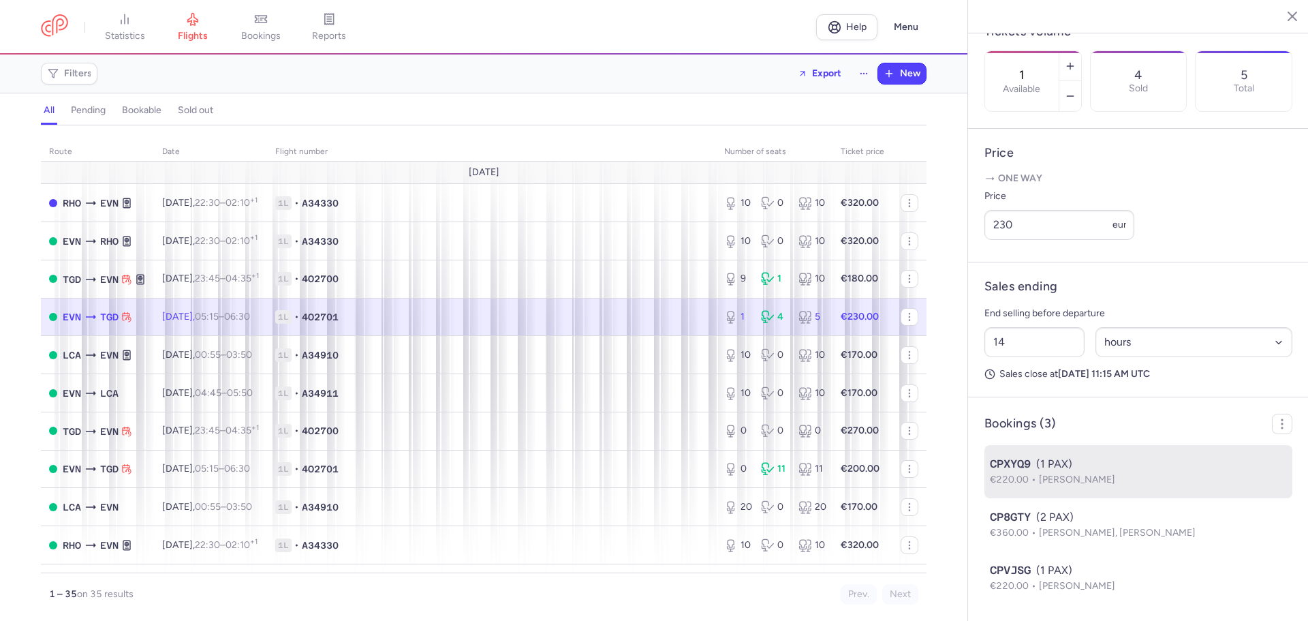
click at [1101, 475] on span "[PERSON_NAME]" at bounding box center [1077, 479] width 76 height 12
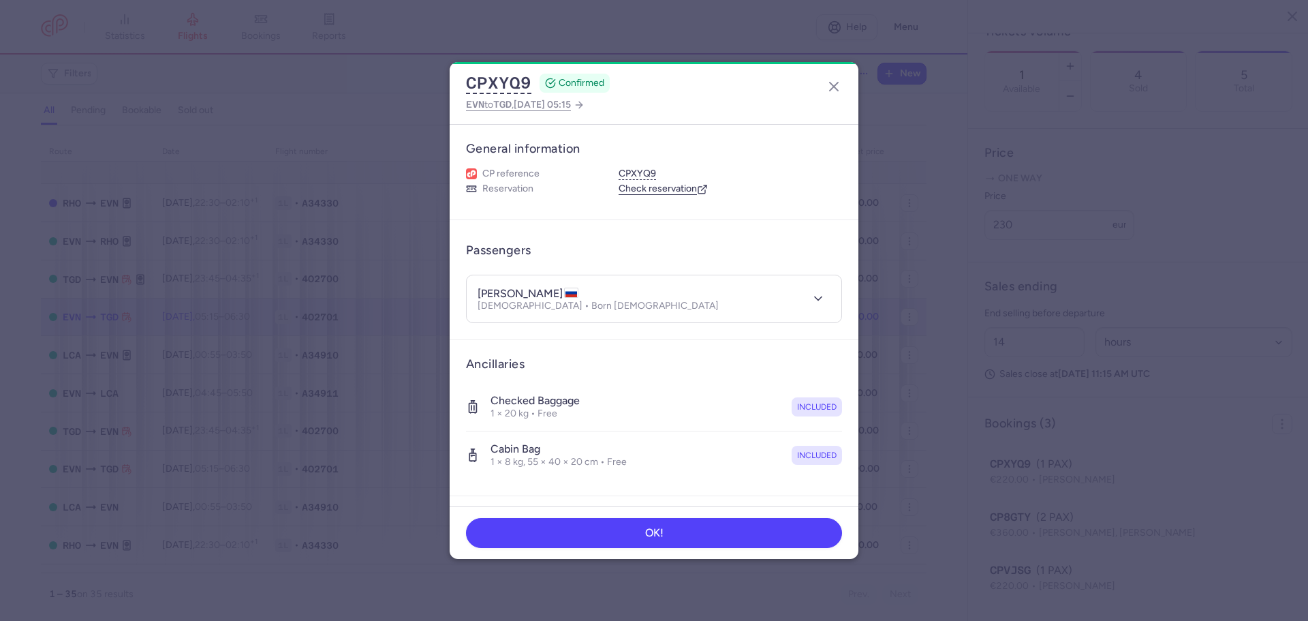
drag, startPoint x: 562, startPoint y: 292, endPoint x: 479, endPoint y: 291, distance: 83.1
click at [479, 291] on h4 "[PERSON_NAME]" at bounding box center [527, 294] width 101 height 14
copy h4 "[PERSON_NAME]"
click at [835, 83] on icon "button" at bounding box center [834, 86] width 16 height 16
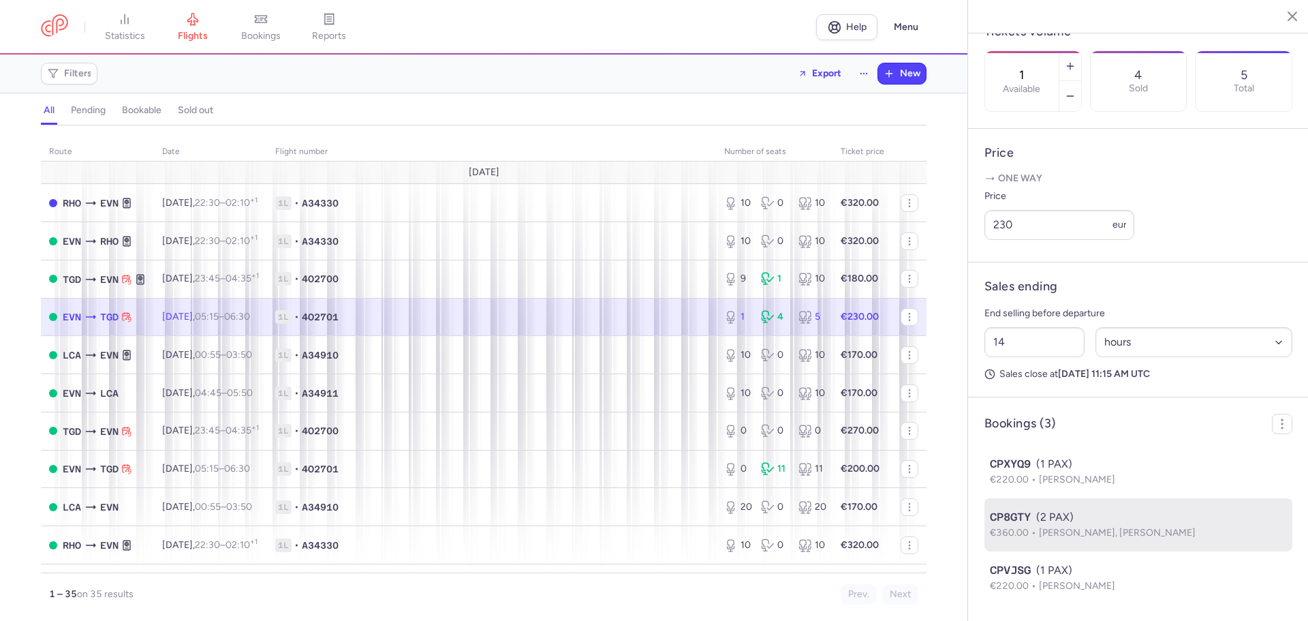
click at [1099, 536] on span "[PERSON_NAME], [PERSON_NAME]" at bounding box center [1117, 533] width 157 height 12
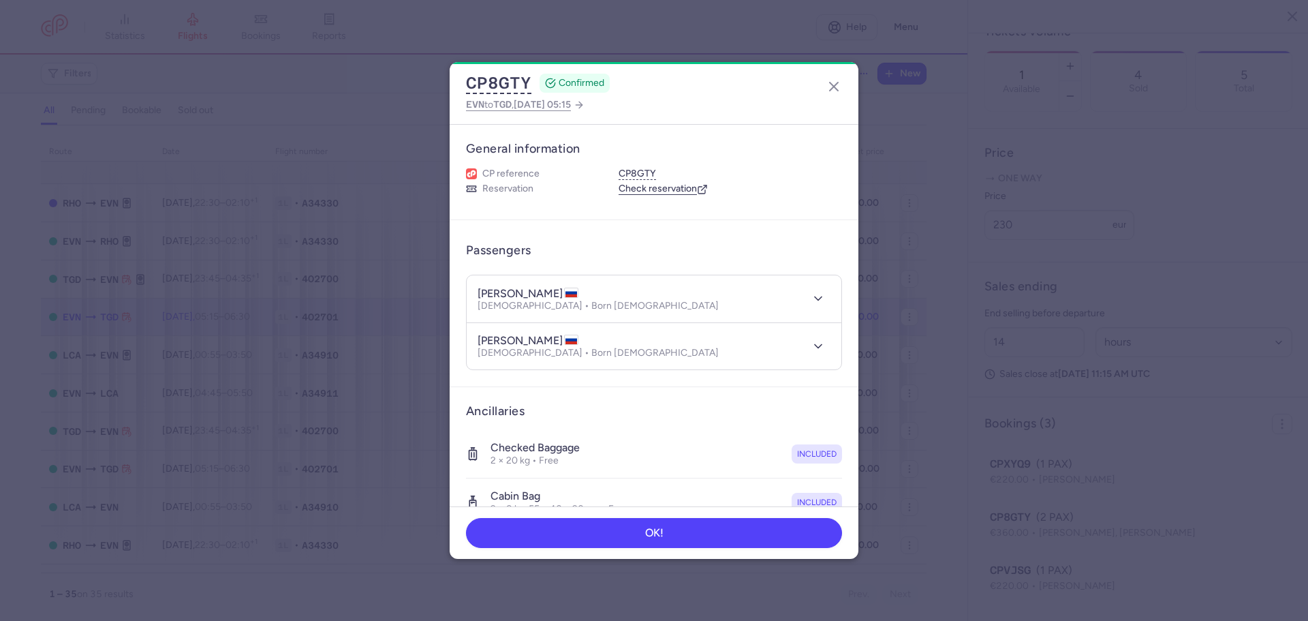
drag, startPoint x: 566, startPoint y: 292, endPoint x: 452, endPoint y: 277, distance: 115.4
click at [452, 277] on article "Passengers [PERSON_NAME] [DEMOGRAPHIC_DATA] • Born [DEMOGRAPHIC_DATA] [PERSON_N…" at bounding box center [654, 303] width 409 height 167
copy h4 "[PERSON_NAME]"
click at [834, 79] on icon "button" at bounding box center [834, 86] width 16 height 16
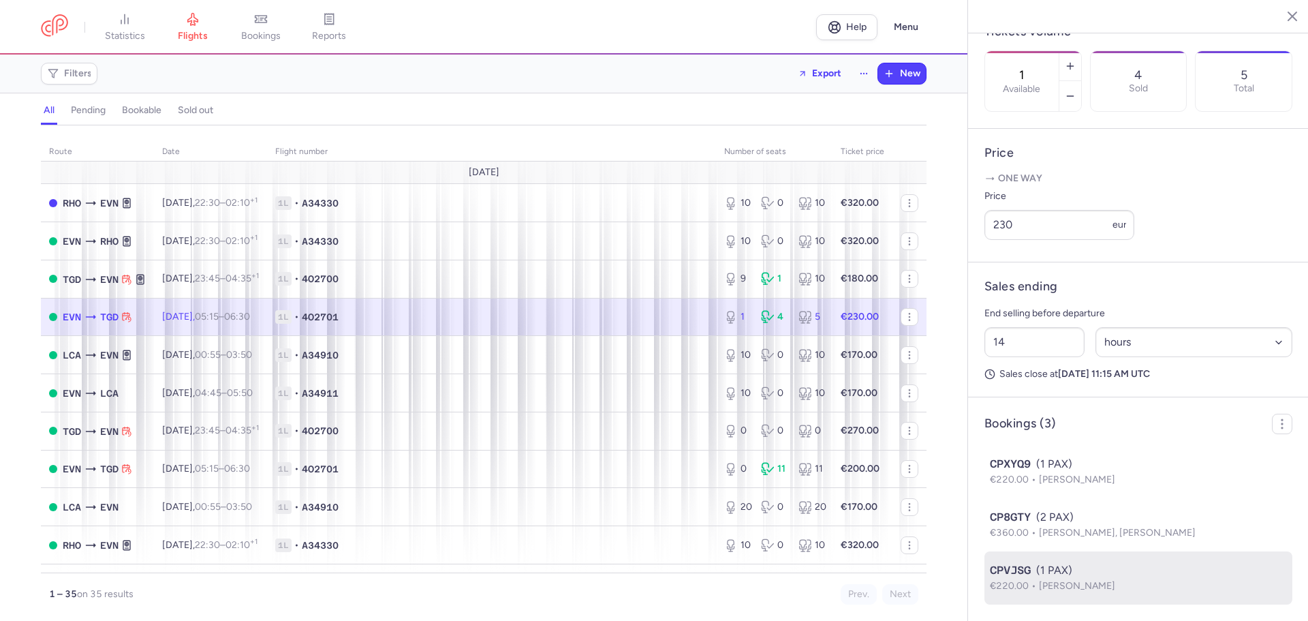
click at [1099, 584] on span "[PERSON_NAME]" at bounding box center [1077, 586] width 76 height 12
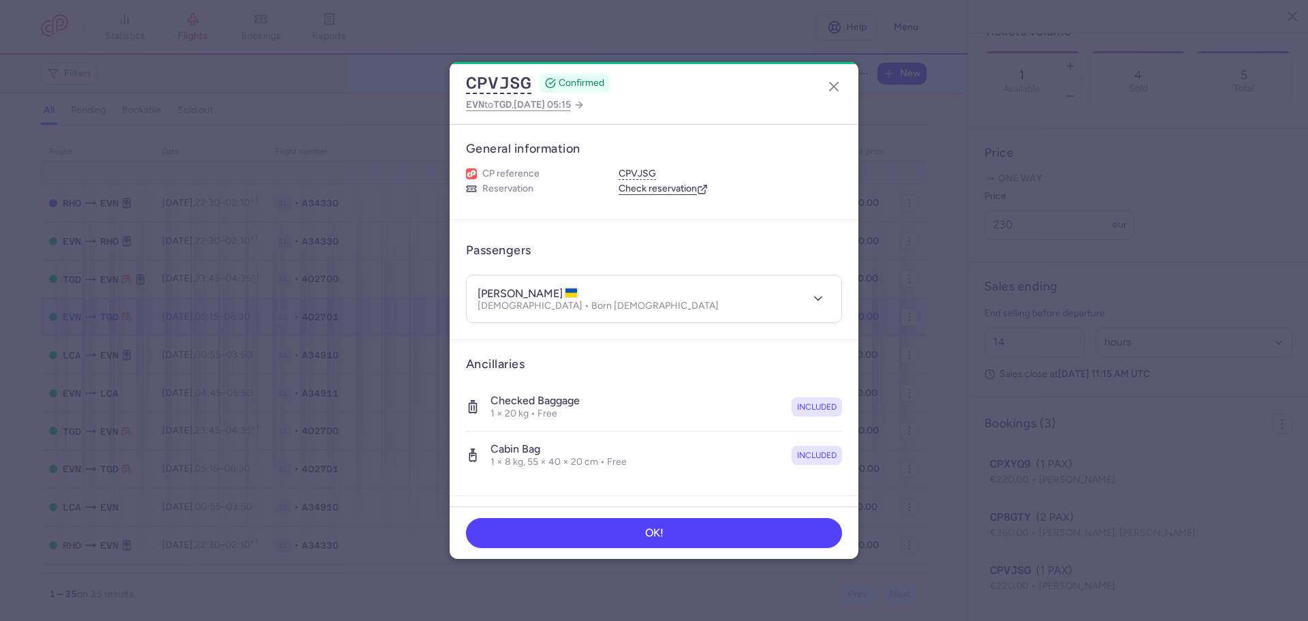
drag, startPoint x: 475, startPoint y: 289, endPoint x: 572, endPoint y: 294, distance: 96.8
click at [572, 294] on header "[PERSON_NAME] [DEMOGRAPHIC_DATA] • Born [DEMOGRAPHIC_DATA]" at bounding box center [654, 298] width 375 height 47
click at [731, 93] on div "CPVJSG CONFIRMED EVN to TGD , [DATE] 05:15" at bounding box center [654, 93] width 409 height 62
drag, startPoint x: 571, startPoint y: 292, endPoint x: 473, endPoint y: 285, distance: 98.3
click at [475, 283] on header "[PERSON_NAME] [DEMOGRAPHIC_DATA] • Born [DEMOGRAPHIC_DATA]" at bounding box center [654, 298] width 375 height 47
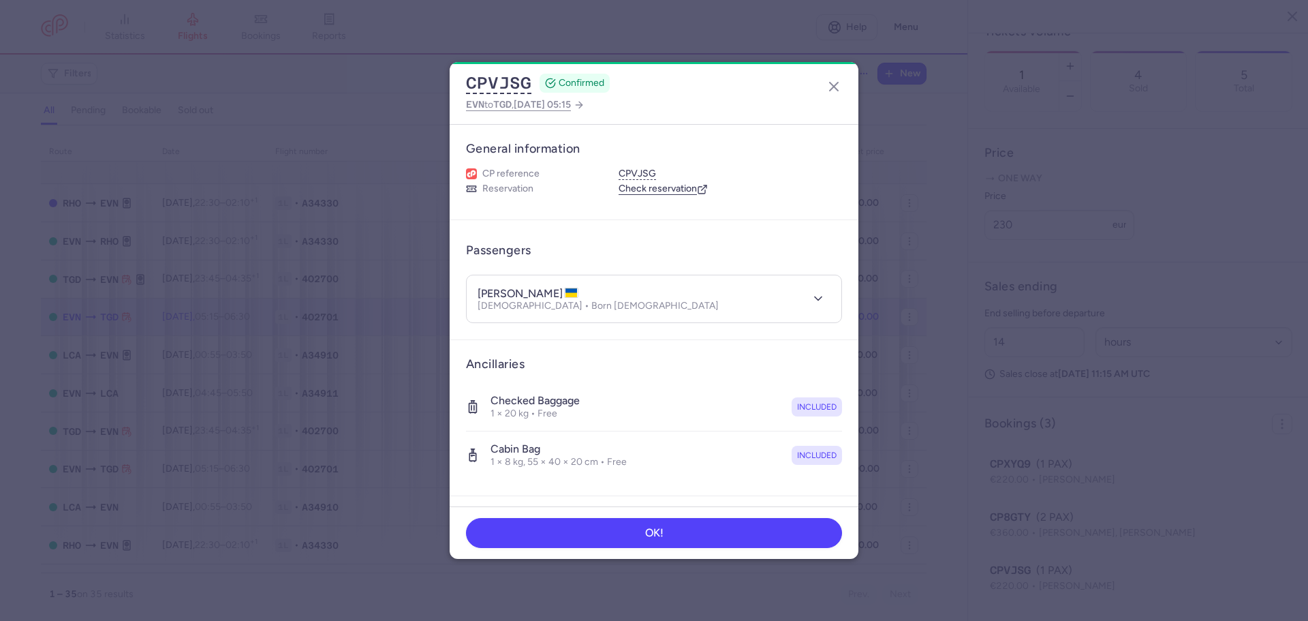
click at [551, 283] on header "[PERSON_NAME] [DEMOGRAPHIC_DATA] • Born [DEMOGRAPHIC_DATA]" at bounding box center [654, 298] width 375 height 47
drag, startPoint x: 573, startPoint y: 289, endPoint x: 473, endPoint y: 286, distance: 99.5
click at [473, 286] on header "[PERSON_NAME] [DEMOGRAPHIC_DATA] • Born [DEMOGRAPHIC_DATA]" at bounding box center [654, 298] width 375 height 47
copy h4 "[PERSON_NAME]"
click at [836, 88] on icon "button" at bounding box center [834, 86] width 16 height 16
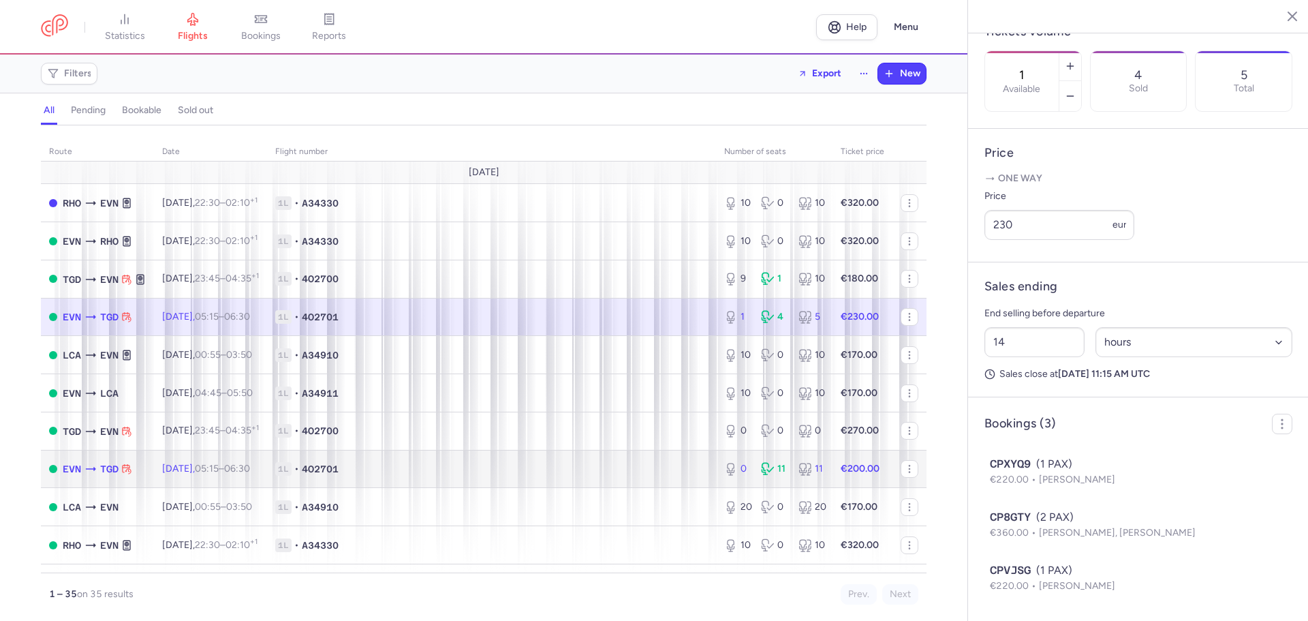
click at [437, 476] on td "1L • 4O2701" at bounding box center [491, 469] width 449 height 38
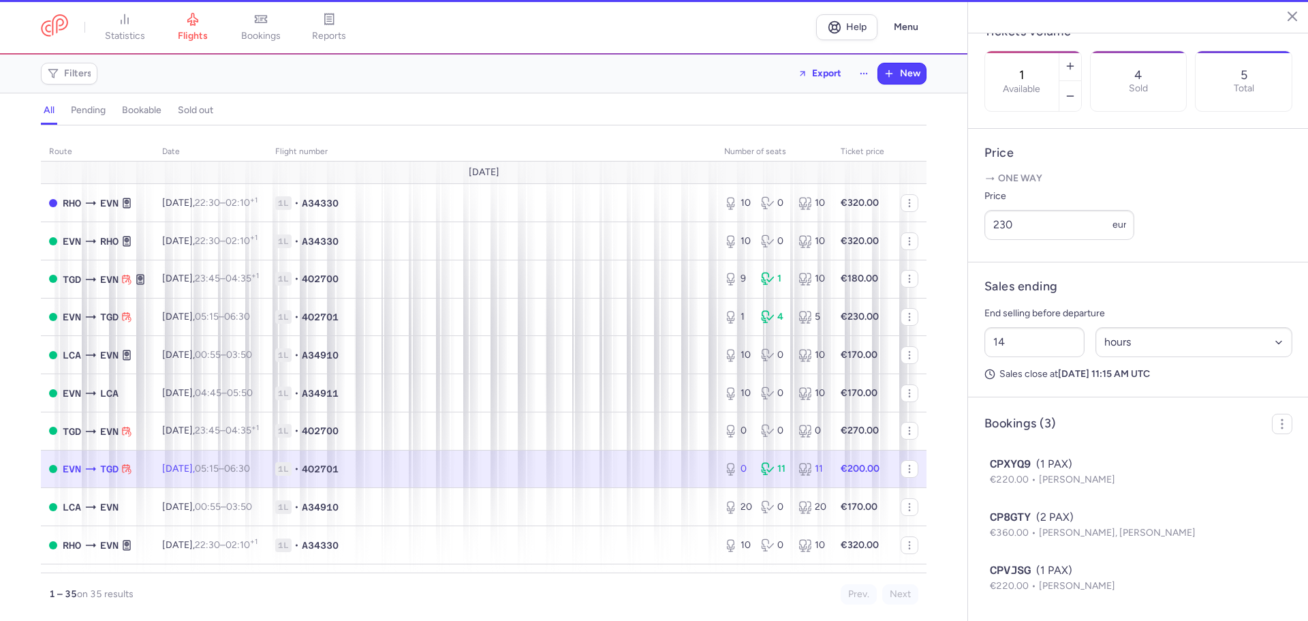
type input "0"
